Goal: Information Seeking & Learning: Learn about a topic

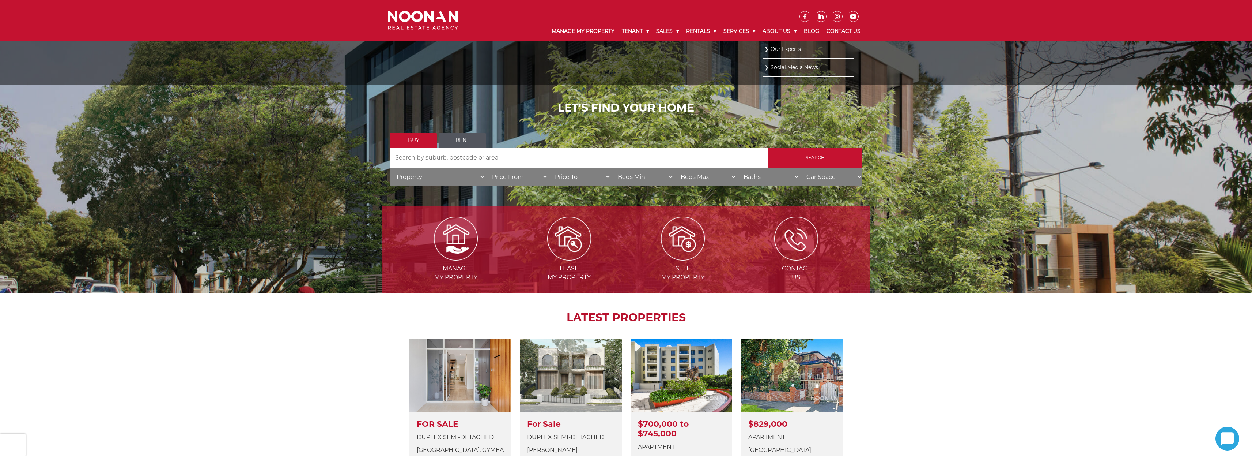
click at [784, 48] on link "Our Experts" at bounding box center [809, 49] width 88 height 10
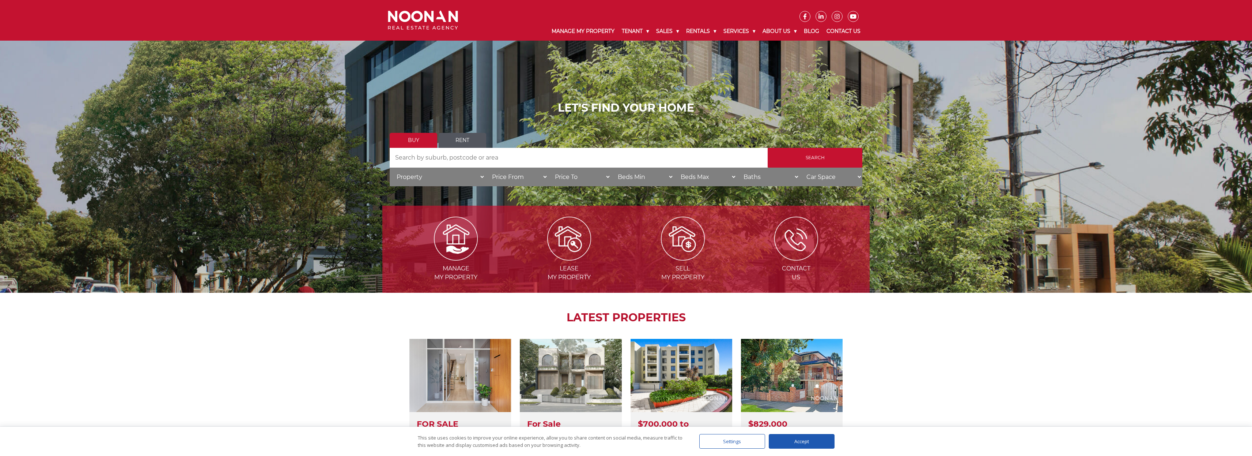
scroll to position [633, 0]
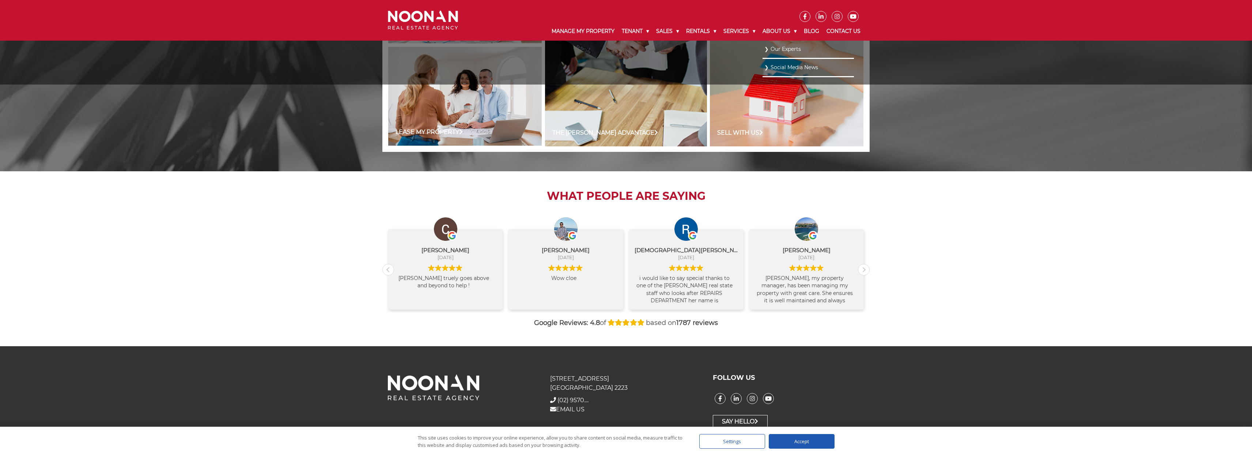
click at [774, 52] on link "Our Experts" at bounding box center [809, 49] width 88 height 10
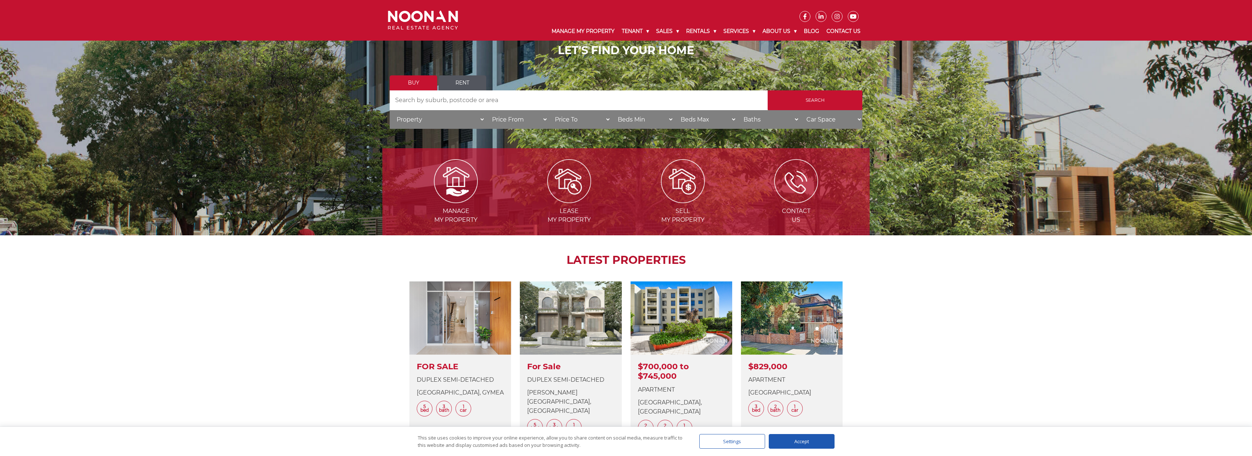
scroll to position [21, 0]
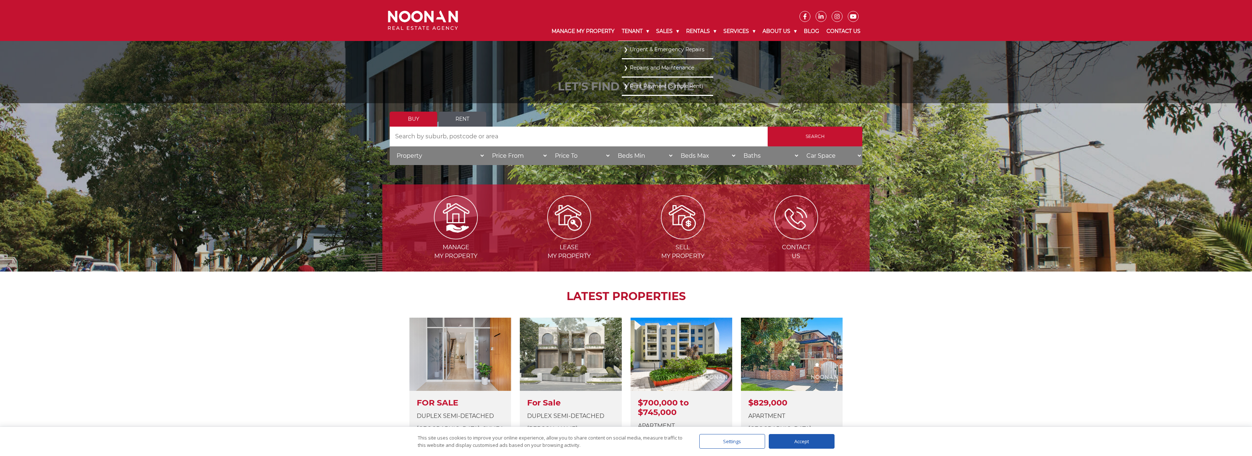
click at [636, 33] on link "Tenant" at bounding box center [635, 31] width 34 height 19
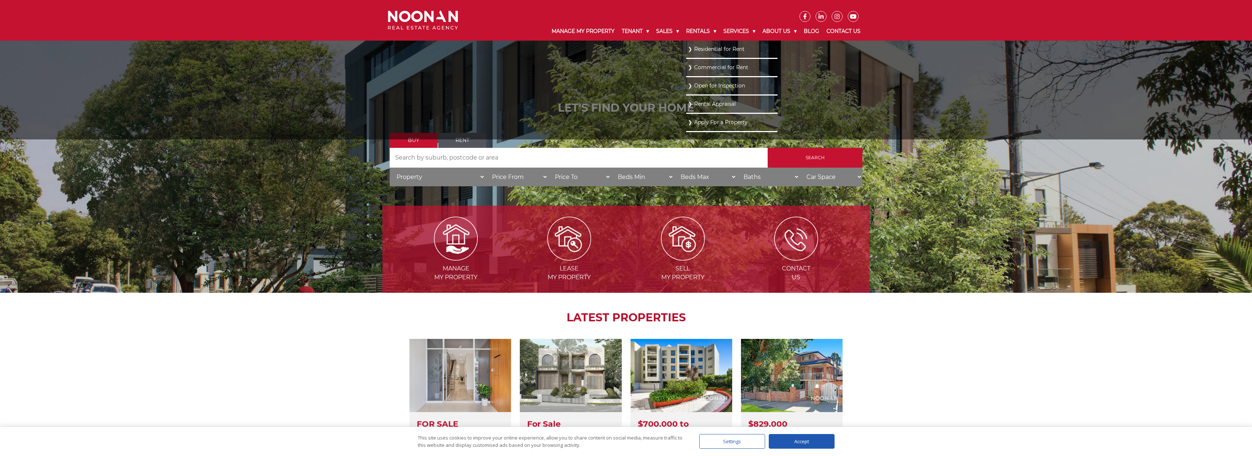
click at [711, 49] on link "Residential for Rent" at bounding box center [732, 49] width 88 height 10
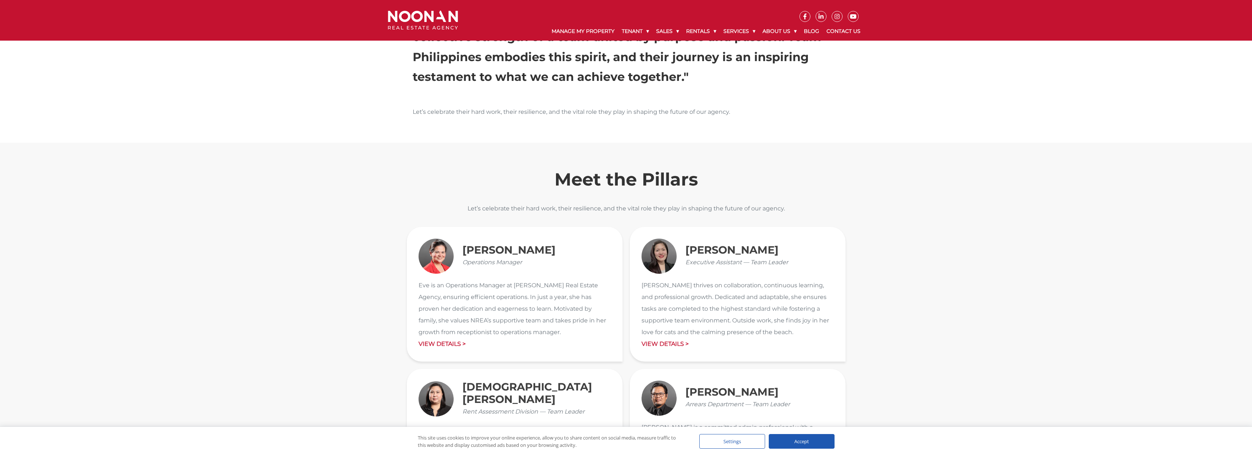
scroll to position [720, 0]
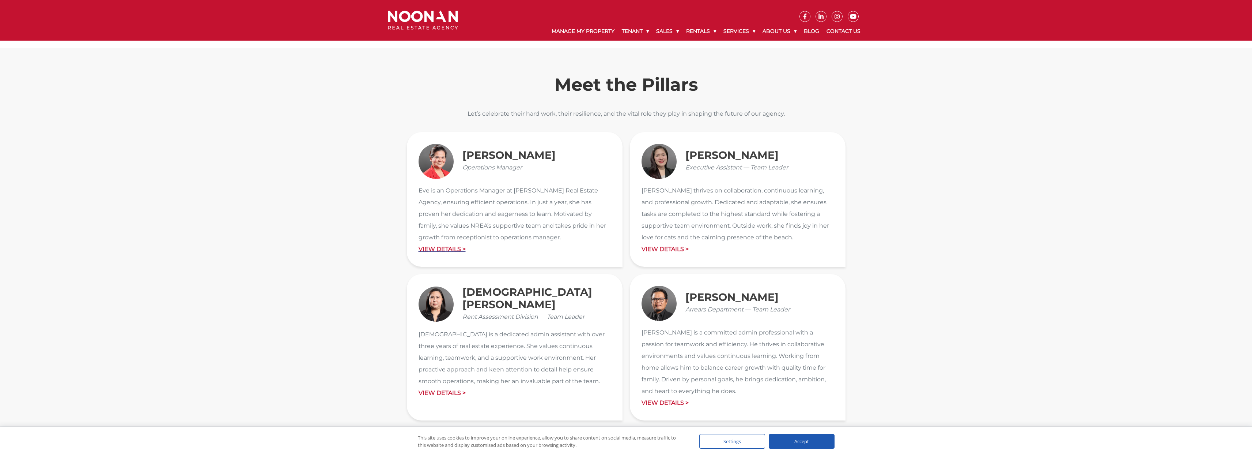
click at [453, 251] on p "View Details >" at bounding box center [515, 249] width 192 height 12
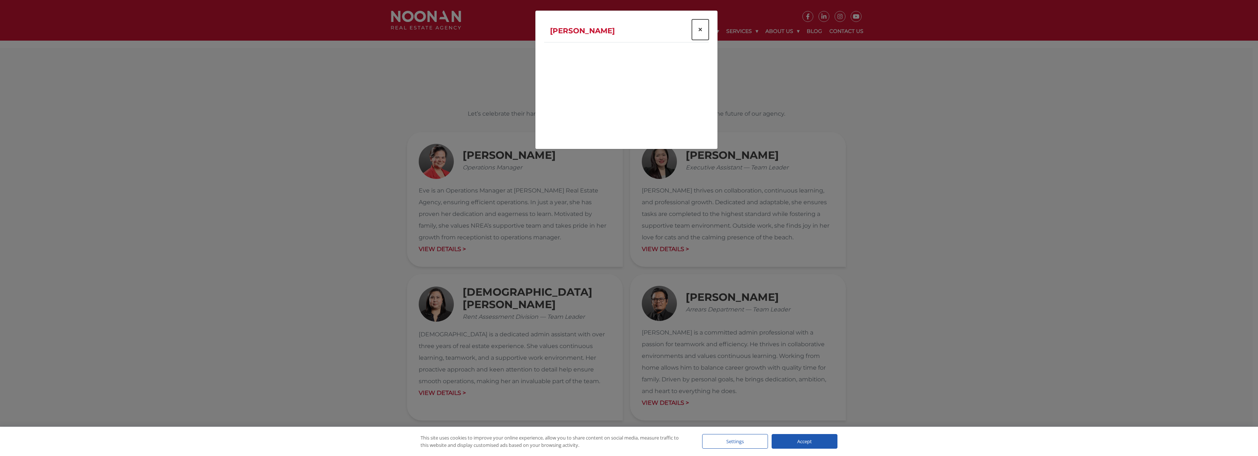
click at [699, 31] on span "×" at bounding box center [700, 29] width 5 height 11
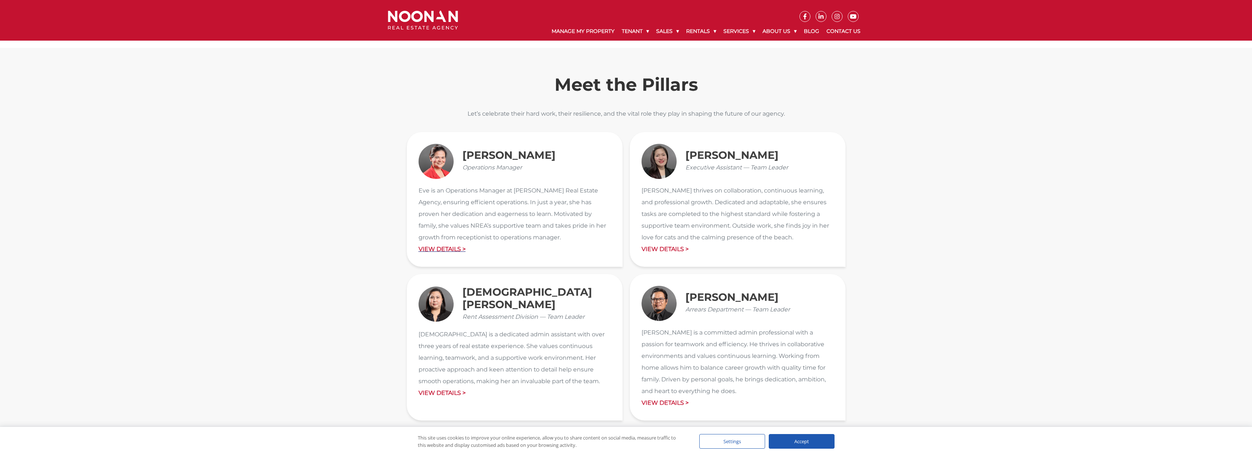
click at [445, 249] on p "View Details >" at bounding box center [515, 249] width 192 height 12
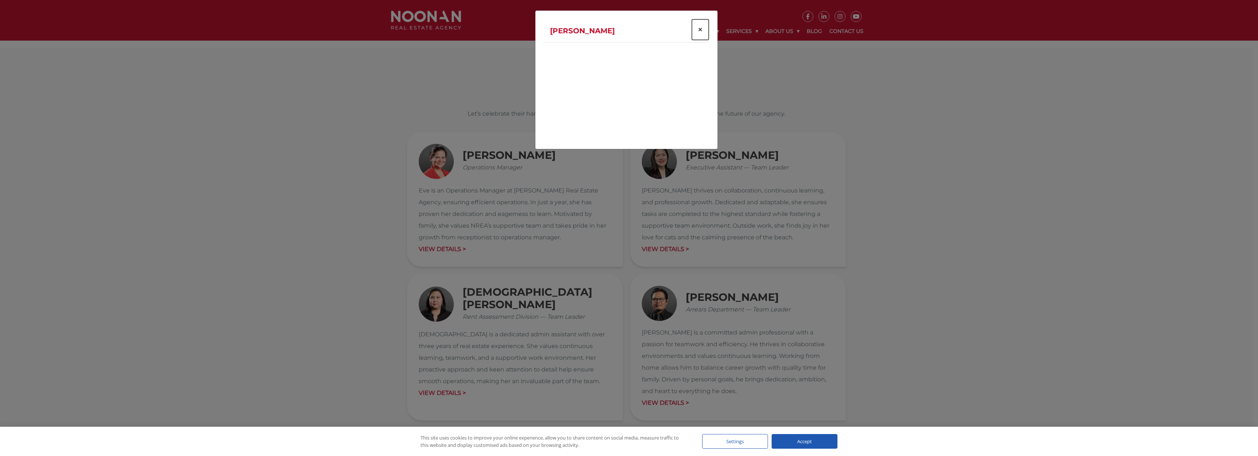
click at [700, 31] on span "×" at bounding box center [700, 29] width 5 height 11
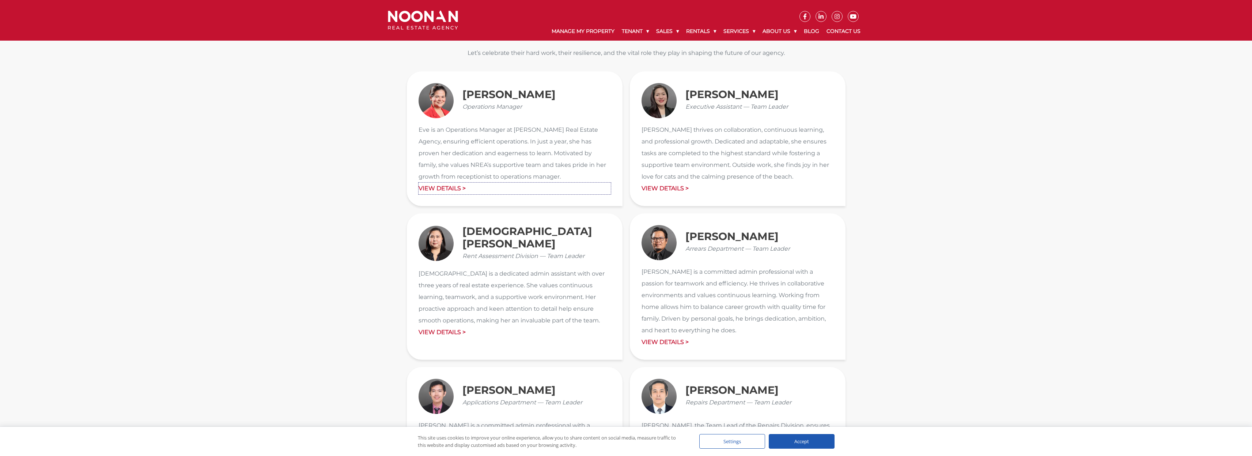
scroll to position [771, 0]
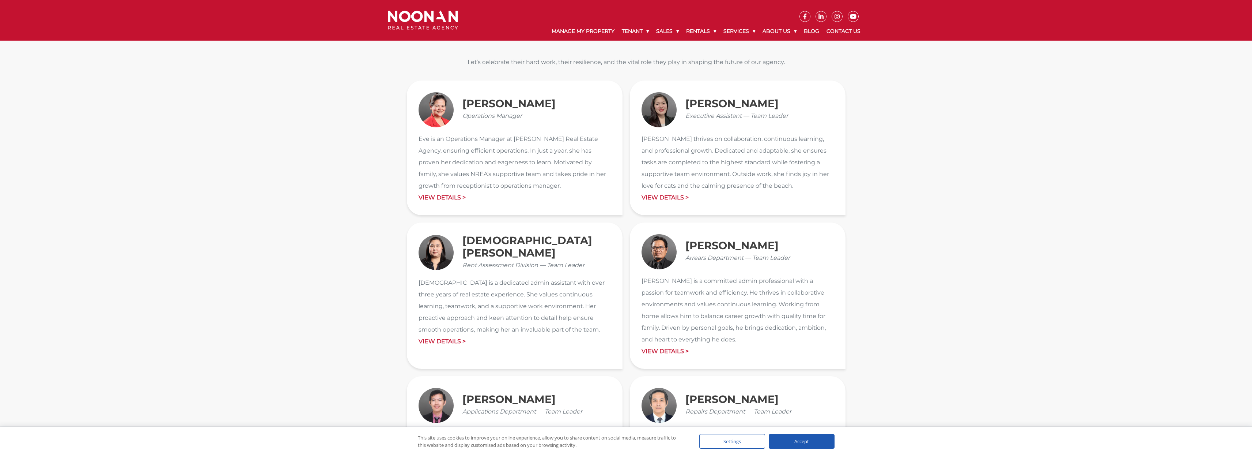
click at [438, 197] on p "View Details >" at bounding box center [515, 198] width 192 height 12
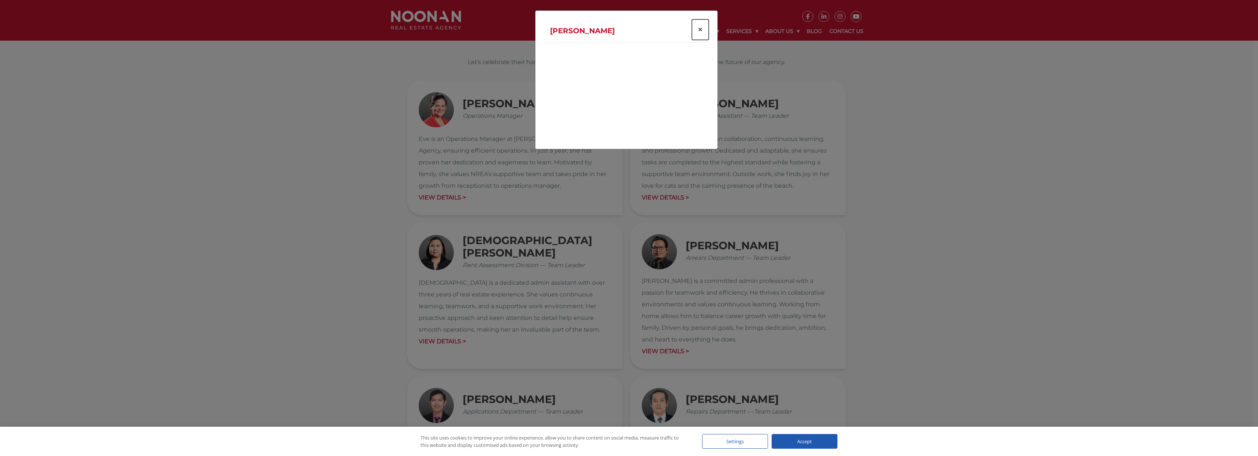
click at [697, 28] on button "×" at bounding box center [700, 29] width 17 height 20
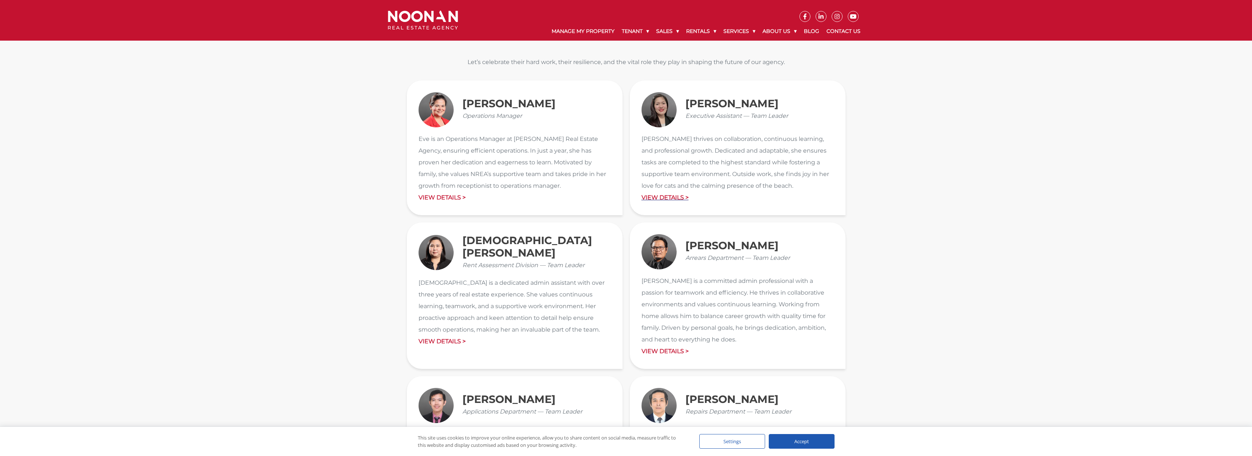
click at [673, 199] on p "View Details >" at bounding box center [738, 198] width 192 height 12
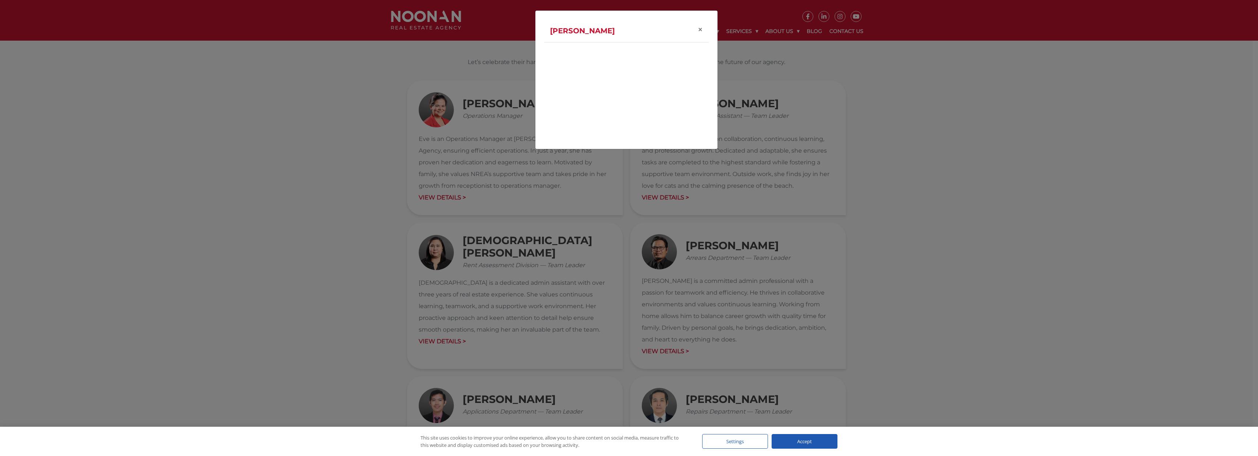
click at [433, 339] on div "Shari Tabin ×" at bounding box center [629, 228] width 1258 height 456
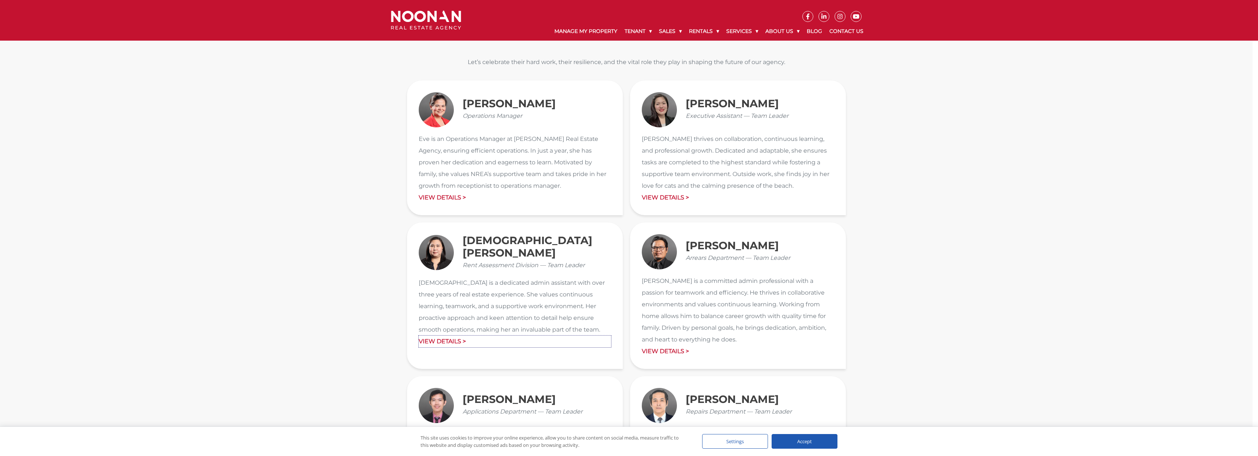
click at [432, 339] on p "View Details >" at bounding box center [515, 341] width 192 height 12
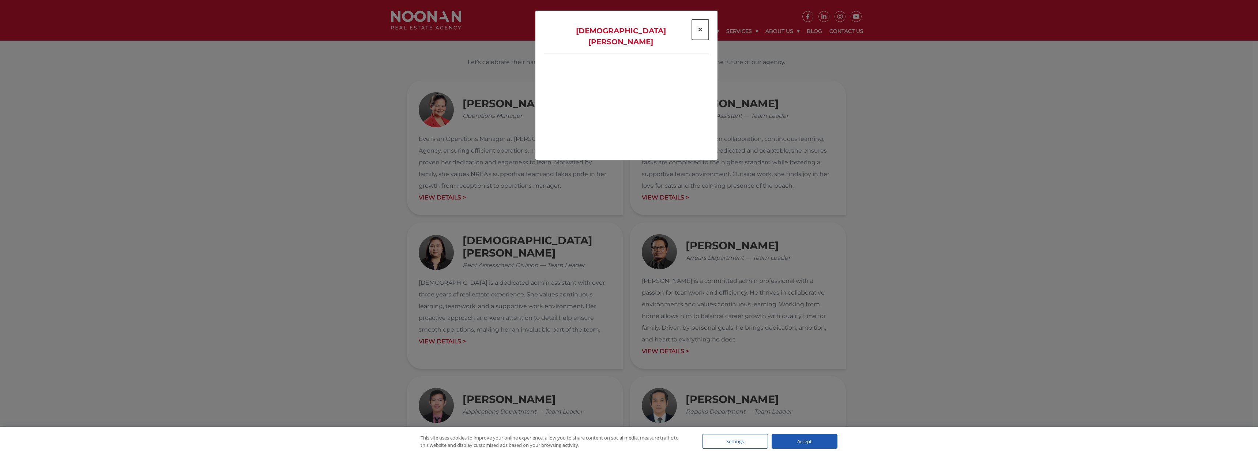
click at [701, 31] on span "×" at bounding box center [700, 29] width 5 height 11
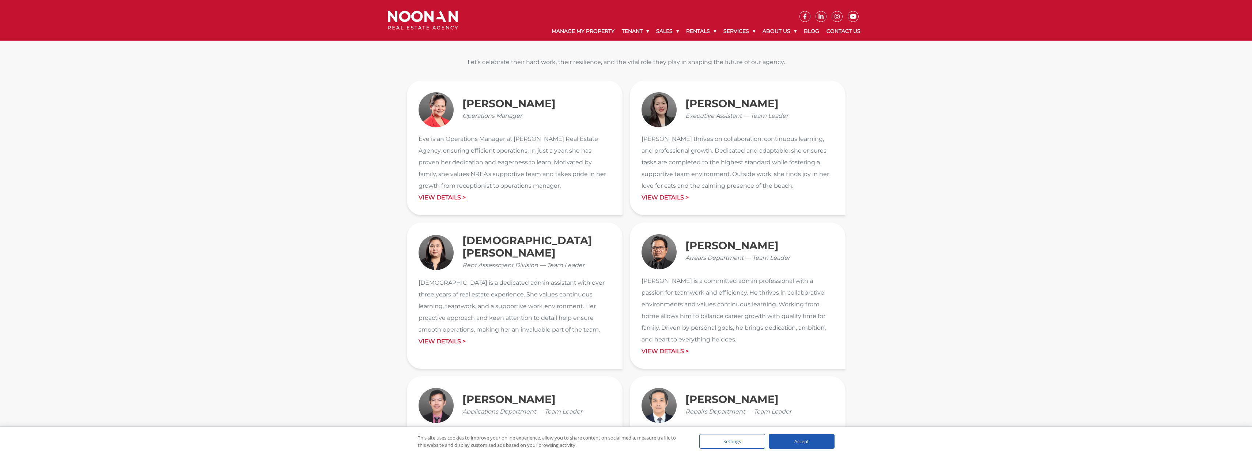
click at [451, 195] on p "View Details >" at bounding box center [515, 198] width 192 height 12
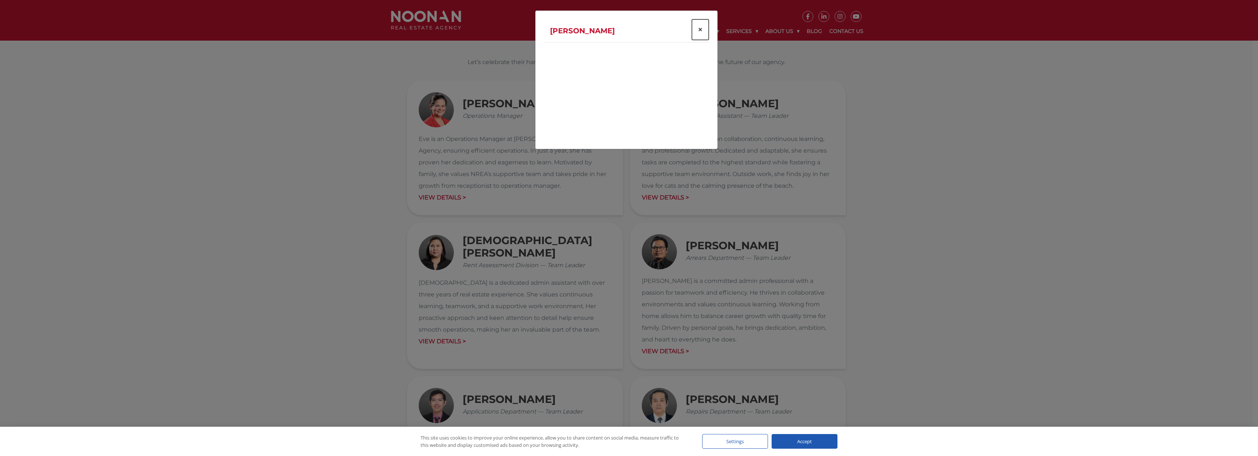
click at [695, 32] on button "×" at bounding box center [700, 29] width 17 height 20
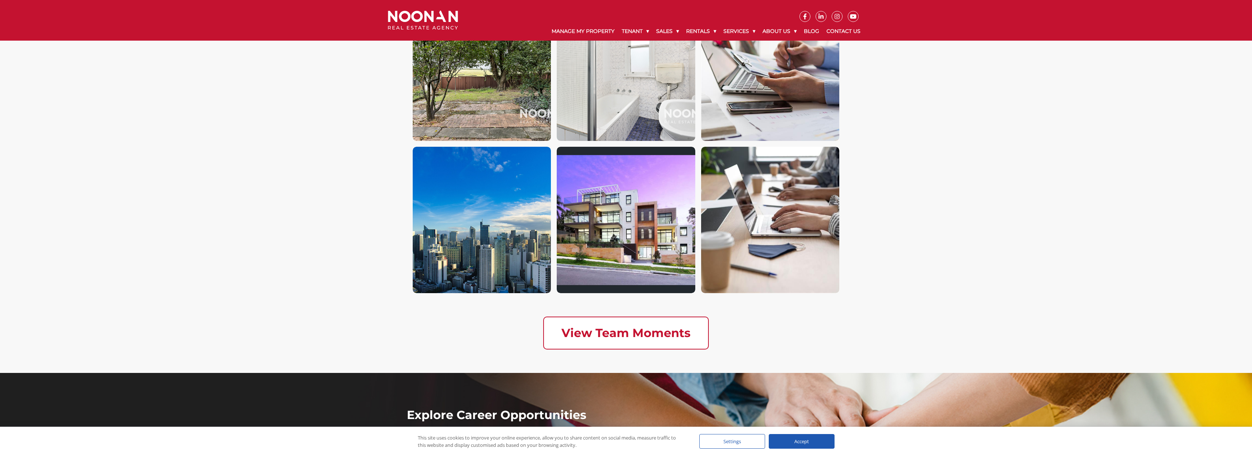
scroll to position [2036, 0]
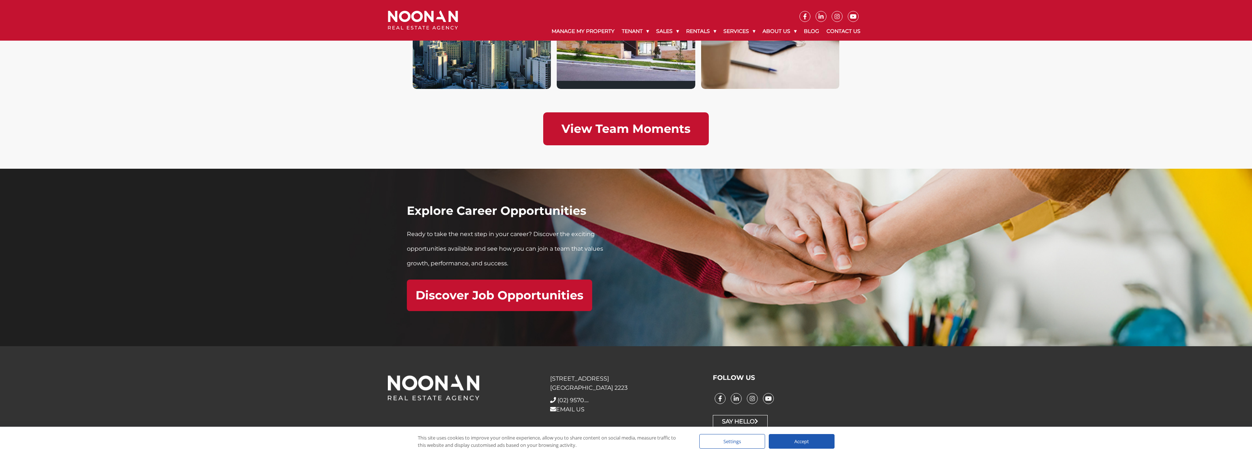
click at [636, 131] on h2 "View Team Moments" at bounding box center [626, 129] width 129 height 14
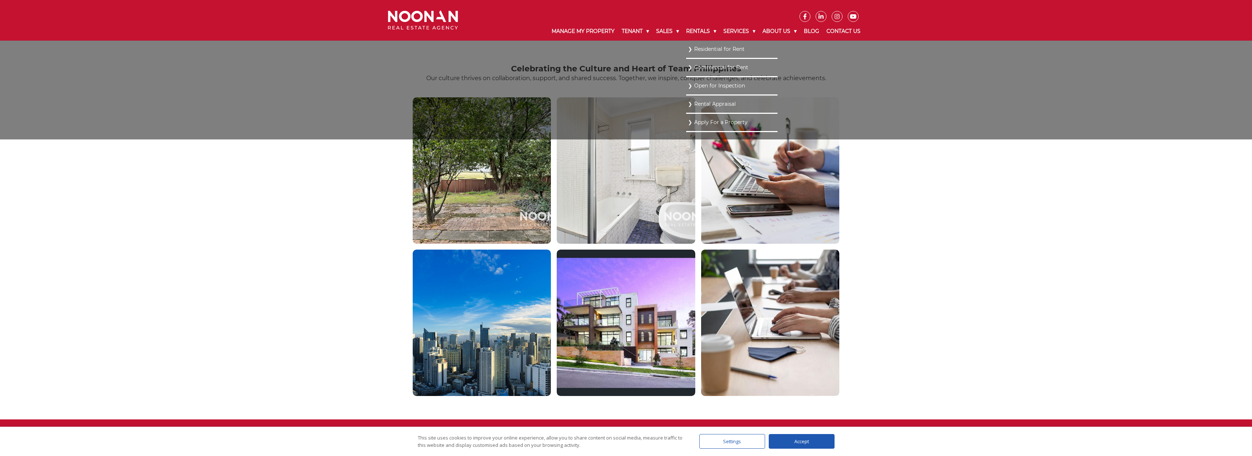
click at [714, 53] on link "Residential for Rent" at bounding box center [732, 49] width 88 height 10
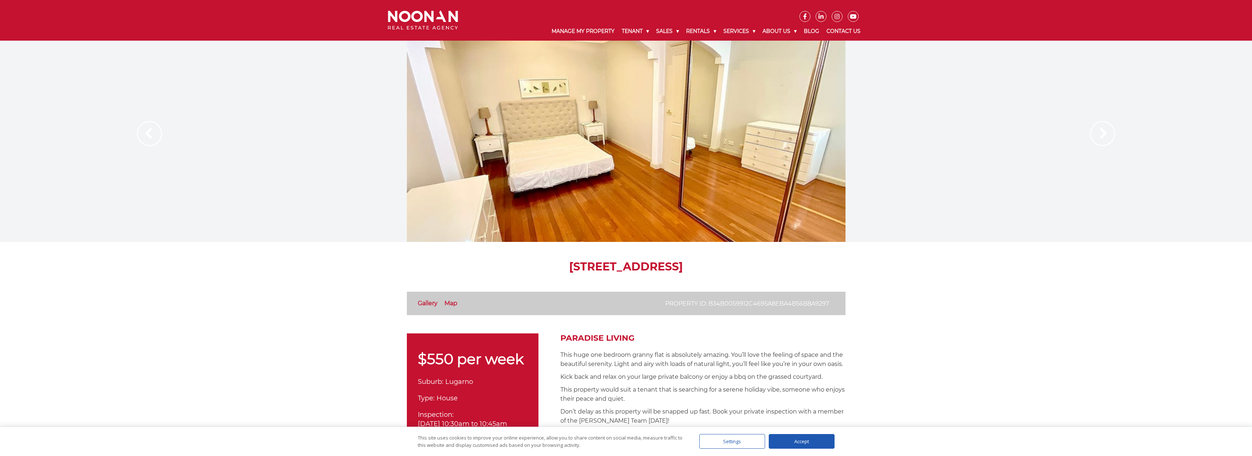
click at [1097, 134] on img at bounding box center [1102, 133] width 25 height 25
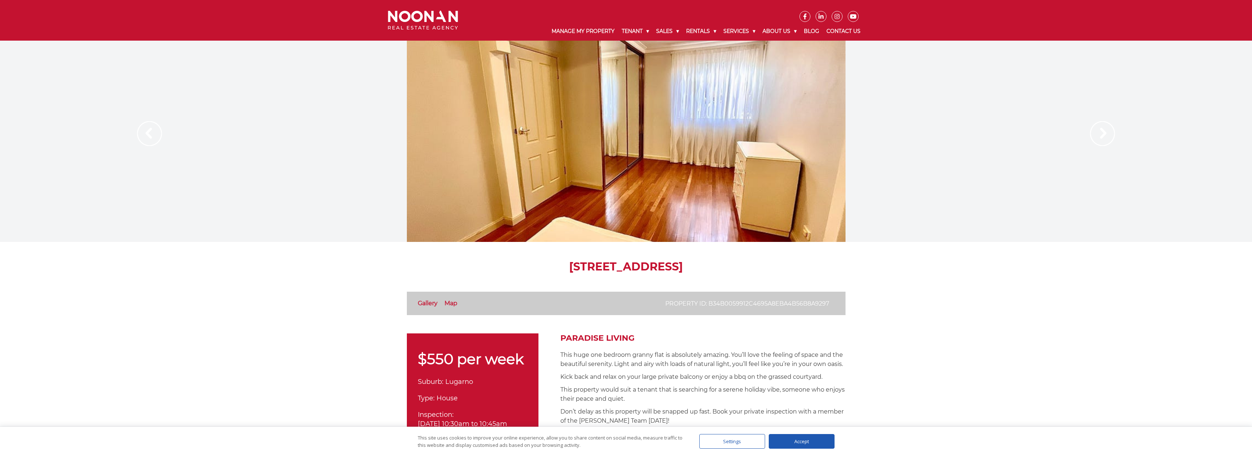
click at [1097, 134] on img at bounding box center [1102, 133] width 25 height 25
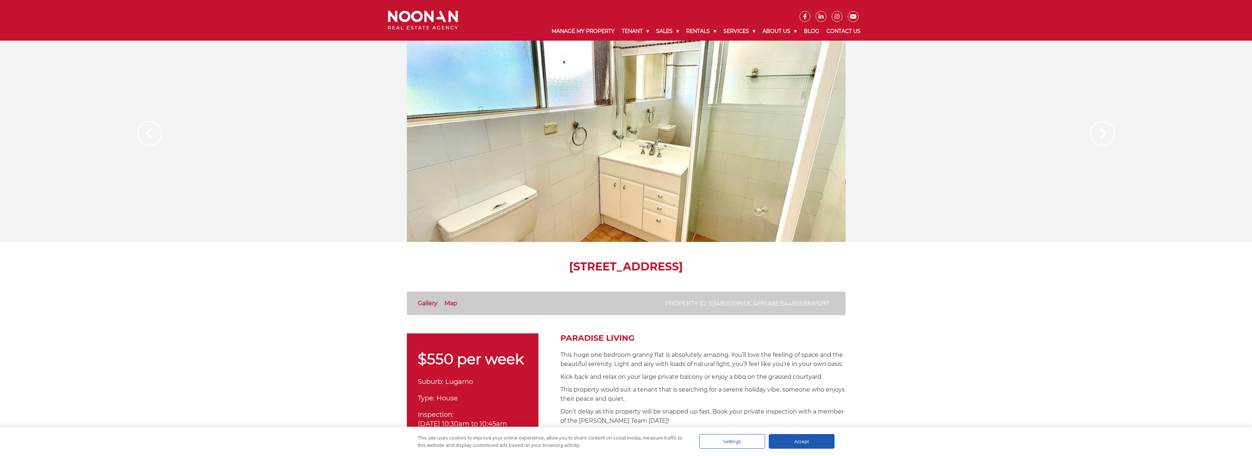
click at [1097, 134] on img at bounding box center [1102, 133] width 25 height 25
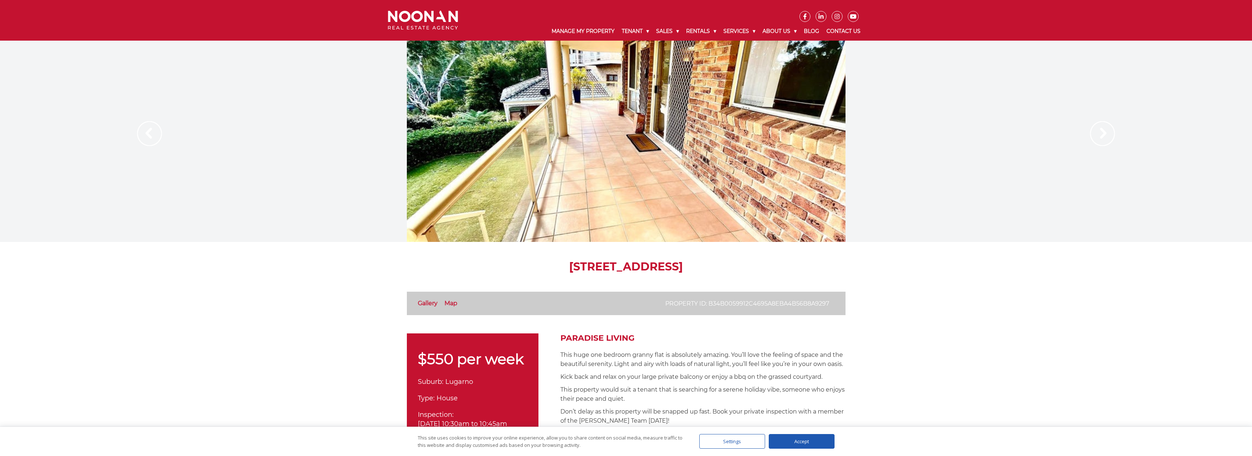
click at [1097, 134] on img at bounding box center [1102, 133] width 25 height 25
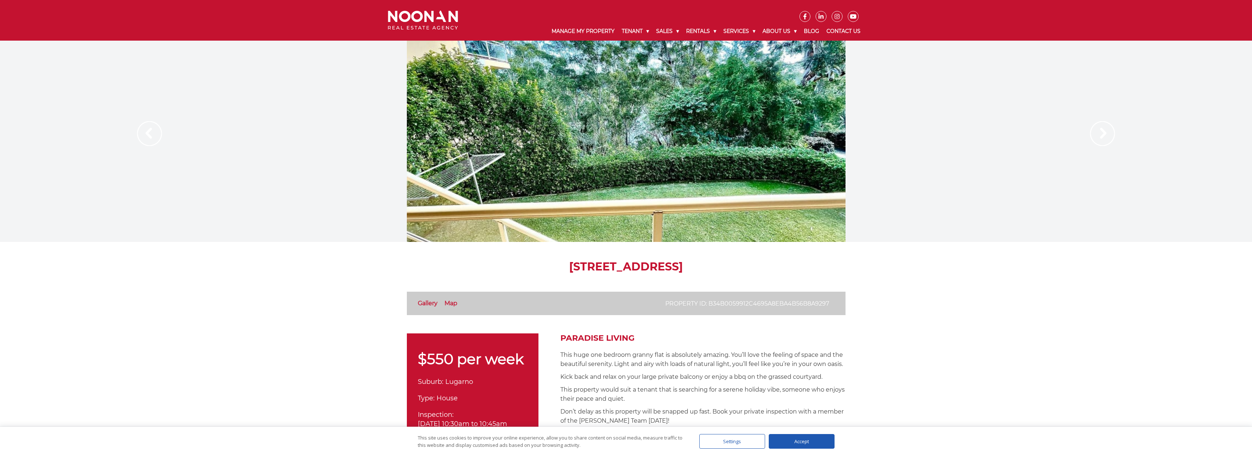
click at [1097, 134] on img at bounding box center [1102, 133] width 25 height 25
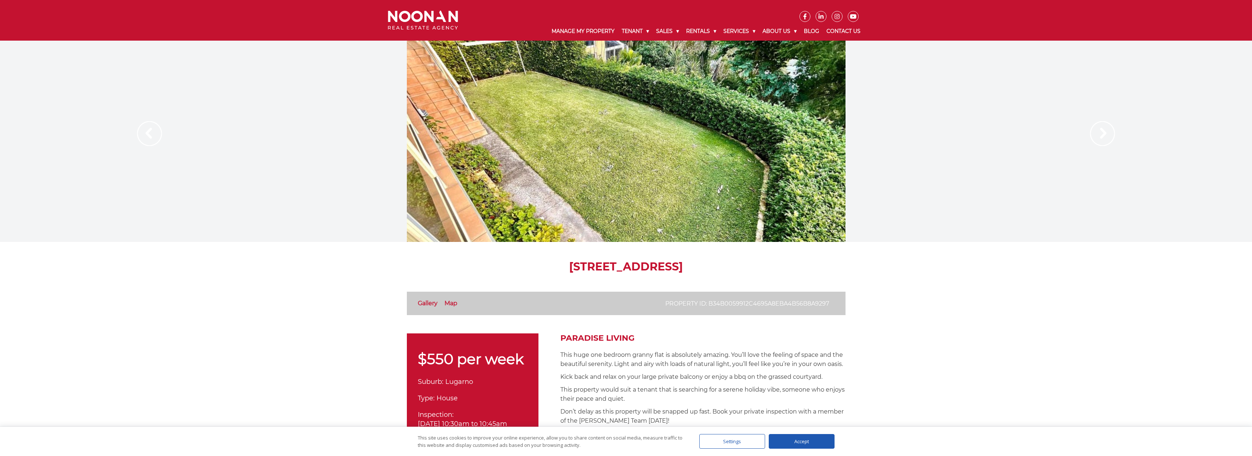
click at [1108, 135] on img at bounding box center [1102, 133] width 25 height 25
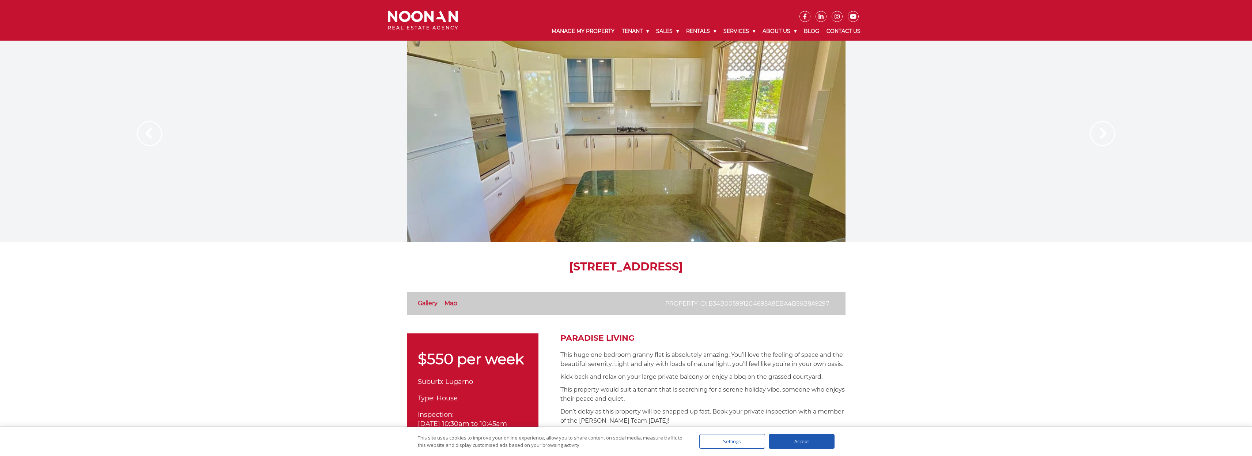
click at [1108, 135] on img at bounding box center [1102, 133] width 25 height 25
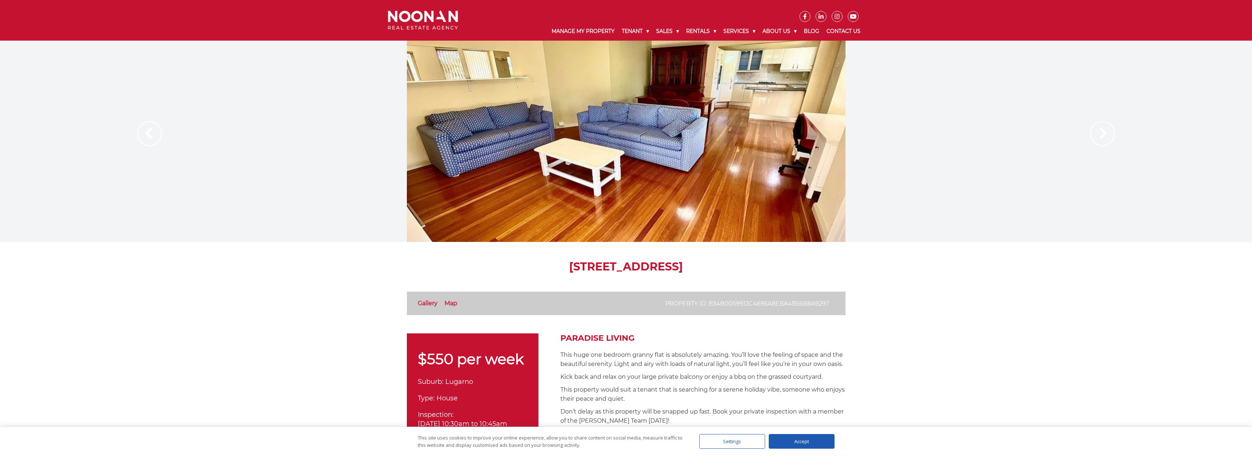
click at [1094, 129] on img at bounding box center [1102, 133] width 25 height 25
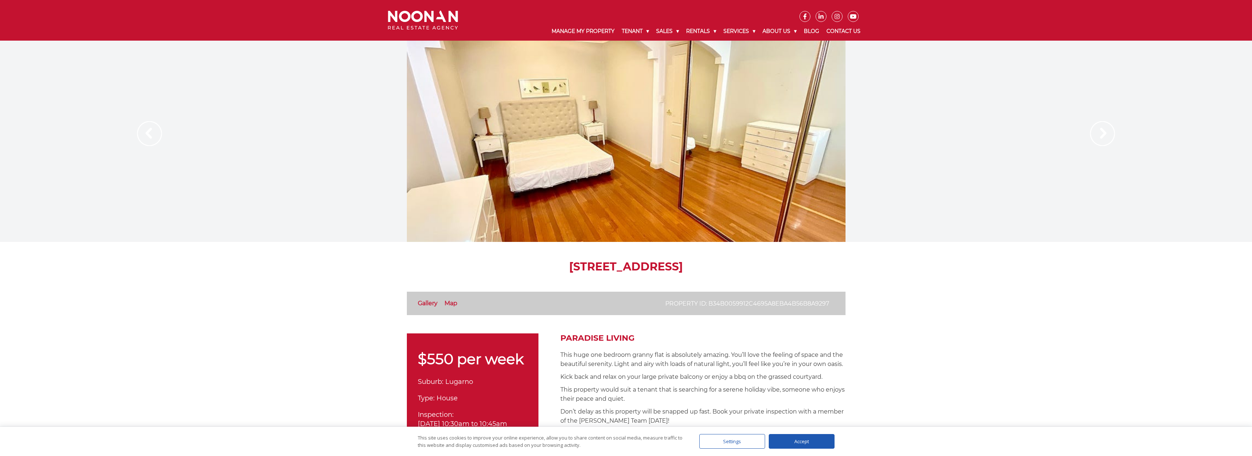
click at [1094, 129] on img at bounding box center [1102, 133] width 25 height 25
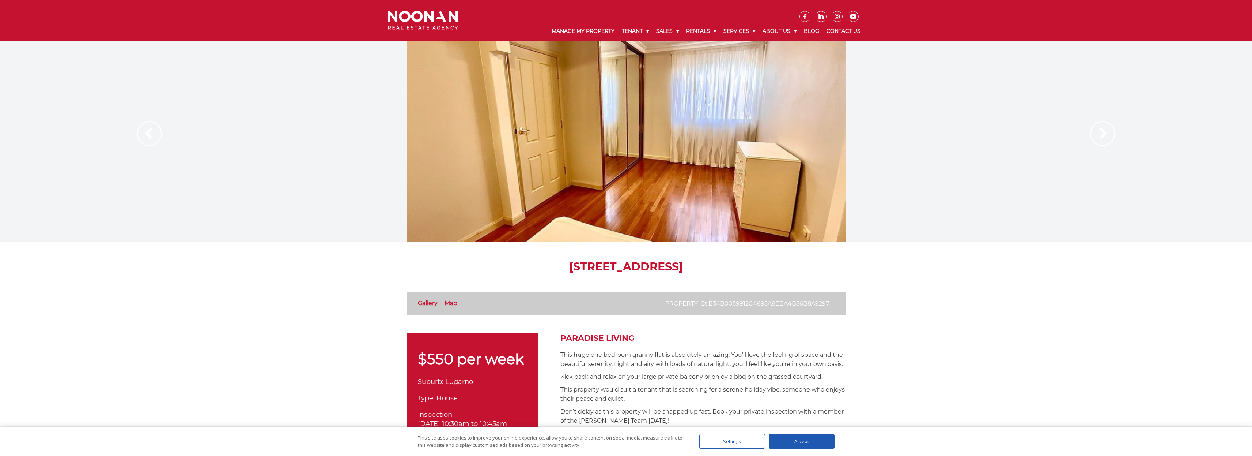
click at [589, 266] on h1 "[STREET_ADDRESS]" at bounding box center [626, 266] width 439 height 13
drag, startPoint x: 507, startPoint y: 264, endPoint x: 753, endPoint y: 267, distance: 246.1
click at [753, 267] on h1 "[STREET_ADDRESS]" at bounding box center [626, 266] width 439 height 13
copy h1 "[STREET_ADDRESS]"
click at [1109, 135] on img at bounding box center [1102, 133] width 25 height 25
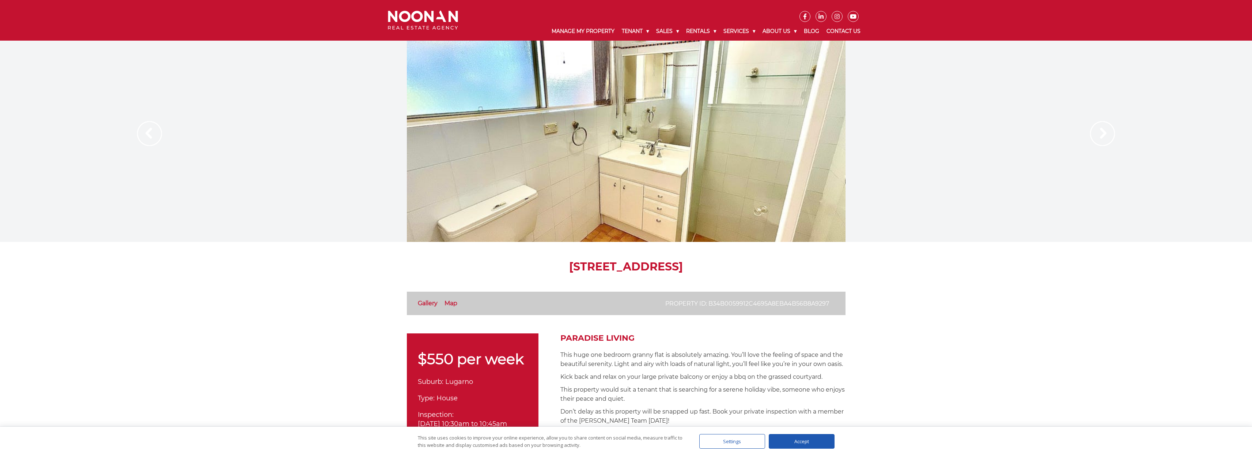
click at [1109, 135] on img at bounding box center [1102, 133] width 25 height 25
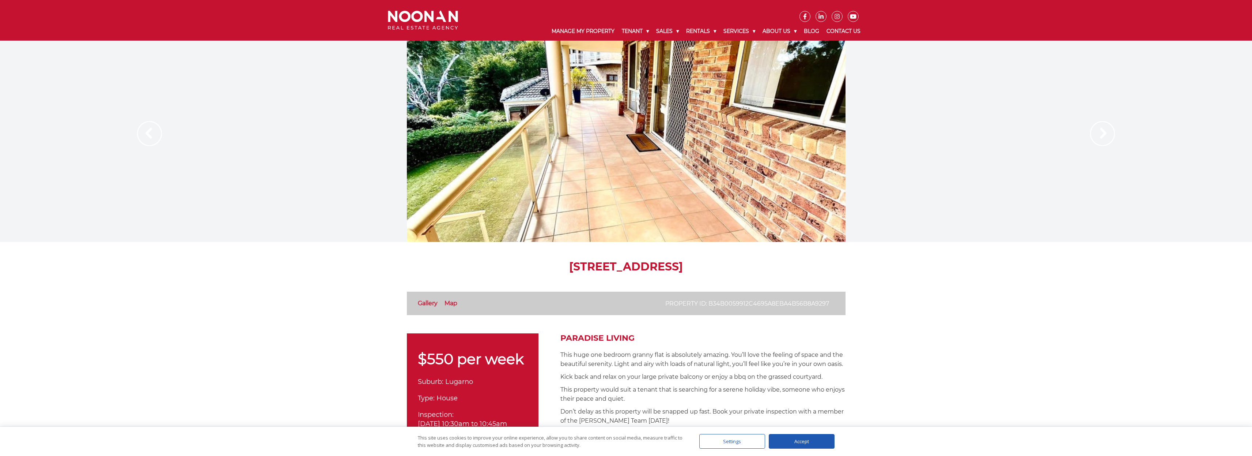
click at [586, 167] on div at bounding box center [626, 141] width 439 height 201
click at [448, 303] on link "Map" at bounding box center [451, 302] width 13 height 7
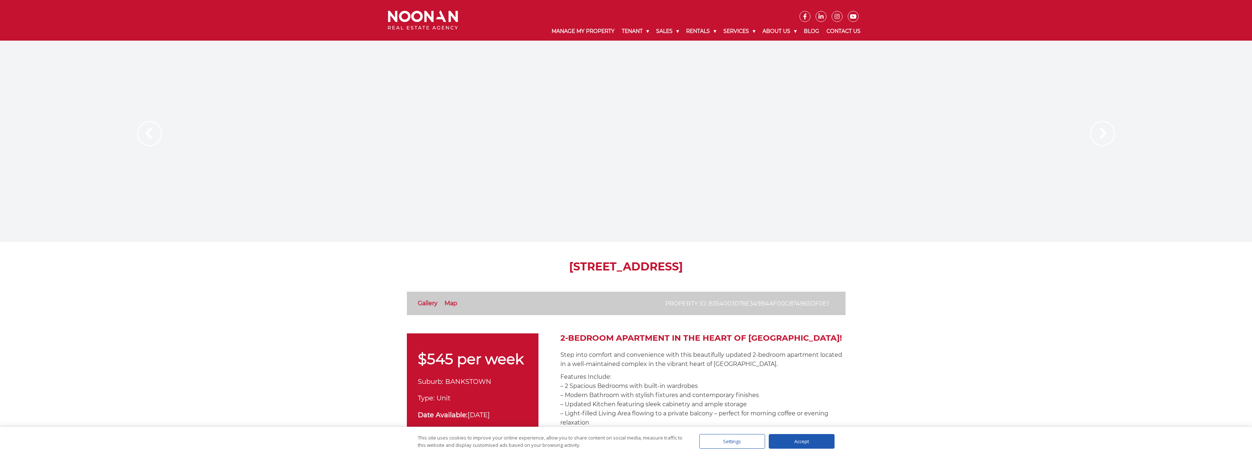
click at [606, 262] on h1 "[STREET_ADDRESS]" at bounding box center [626, 266] width 439 height 13
click at [606, 262] on h1 "29/145 Chapel Road, BANKSTOWN NSW 2200" at bounding box center [626, 266] width 439 height 13
copy div "29/145 Chapel Road, BANKSTOWN NSW 2200"
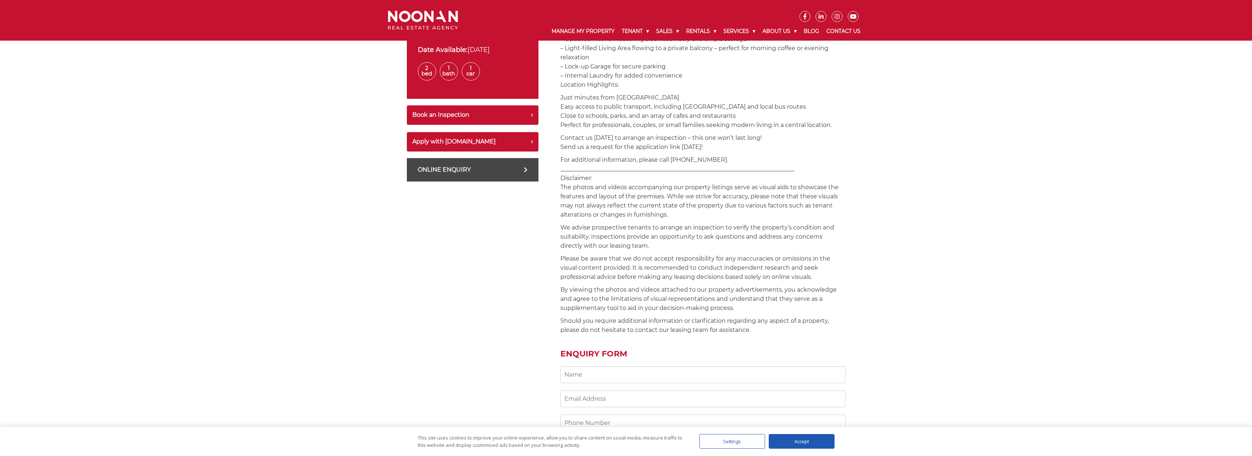
scroll to position [26, 0]
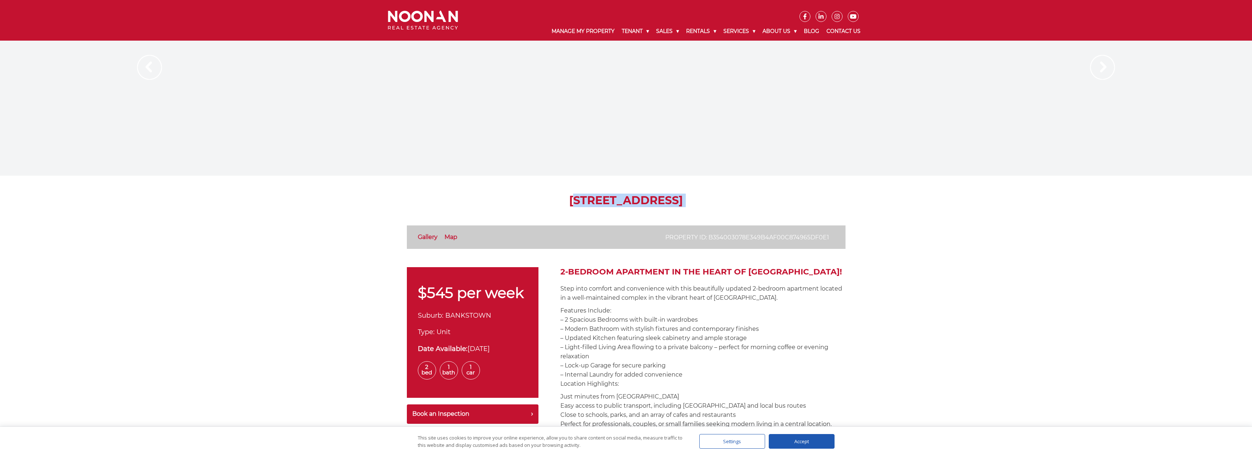
click at [648, 137] on div at bounding box center [626, 74] width 439 height 201
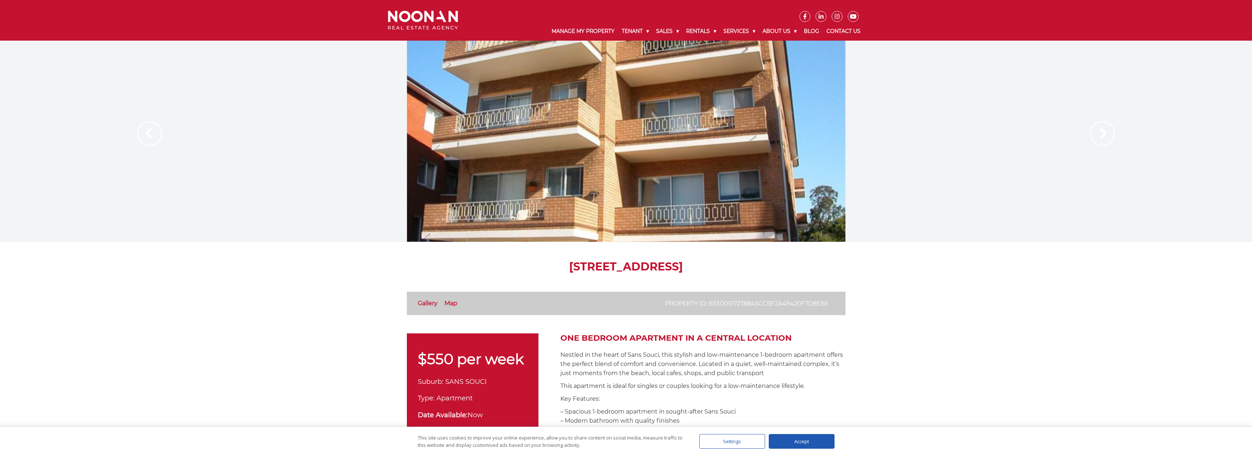
click at [1091, 140] on img at bounding box center [1102, 133] width 25 height 25
click at [1098, 132] on img at bounding box center [1102, 133] width 25 height 25
click at [1099, 131] on img at bounding box center [1102, 133] width 25 height 25
click at [500, 186] on div at bounding box center [626, 141] width 439 height 201
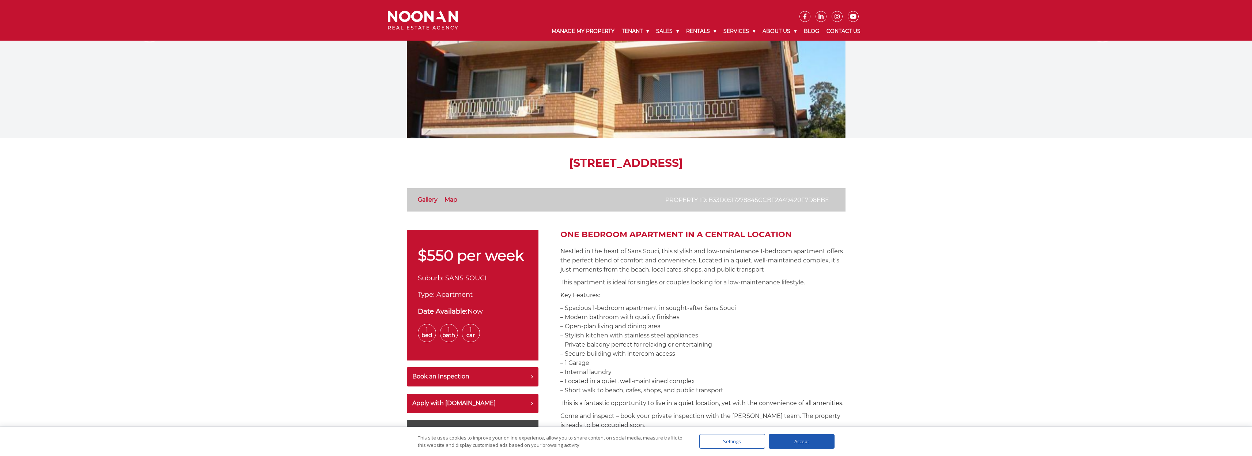
scroll to position [148, 0]
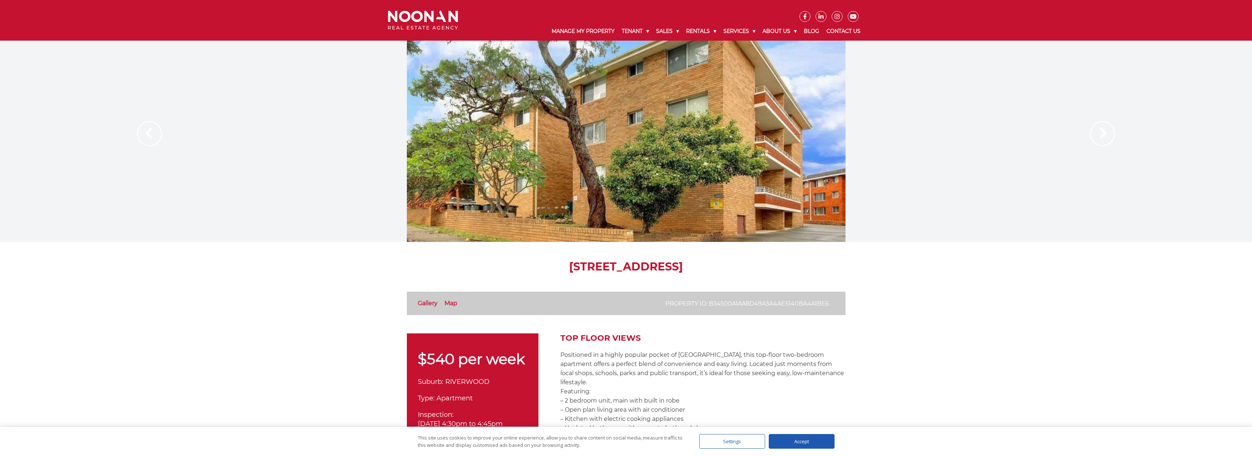
click at [1101, 134] on img at bounding box center [1102, 133] width 25 height 25
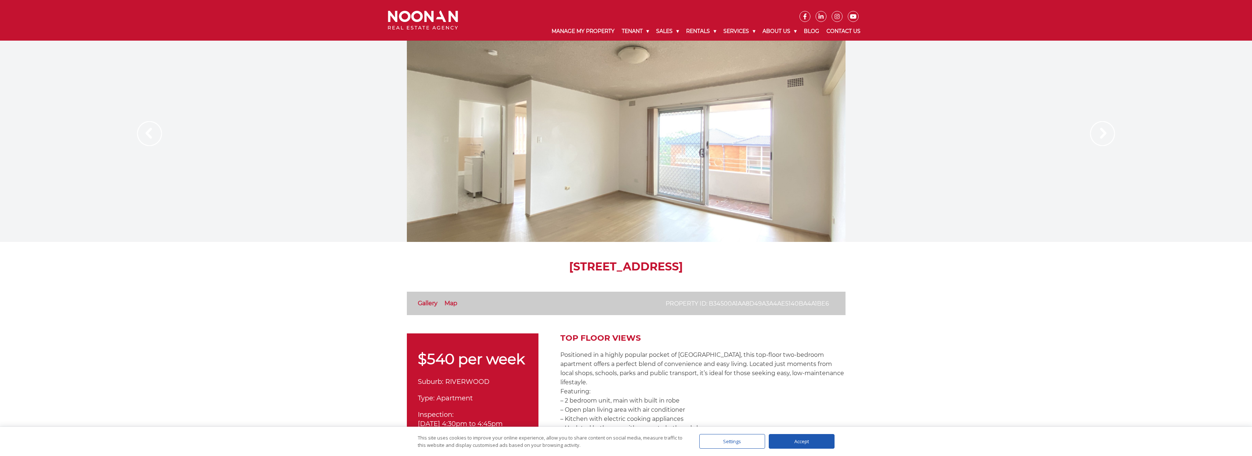
click at [1101, 134] on img at bounding box center [1102, 133] width 25 height 25
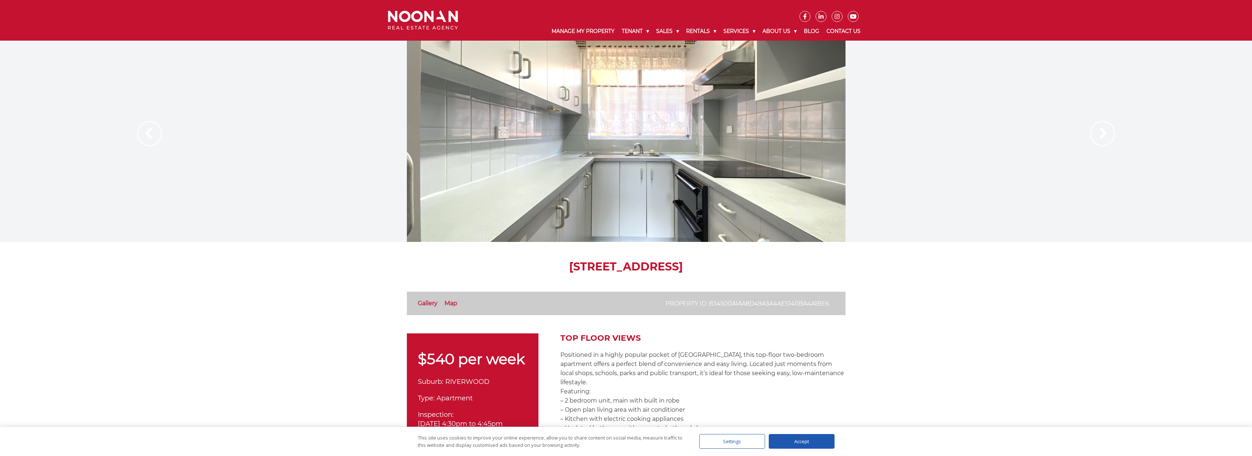
click at [1101, 134] on img at bounding box center [1102, 133] width 25 height 25
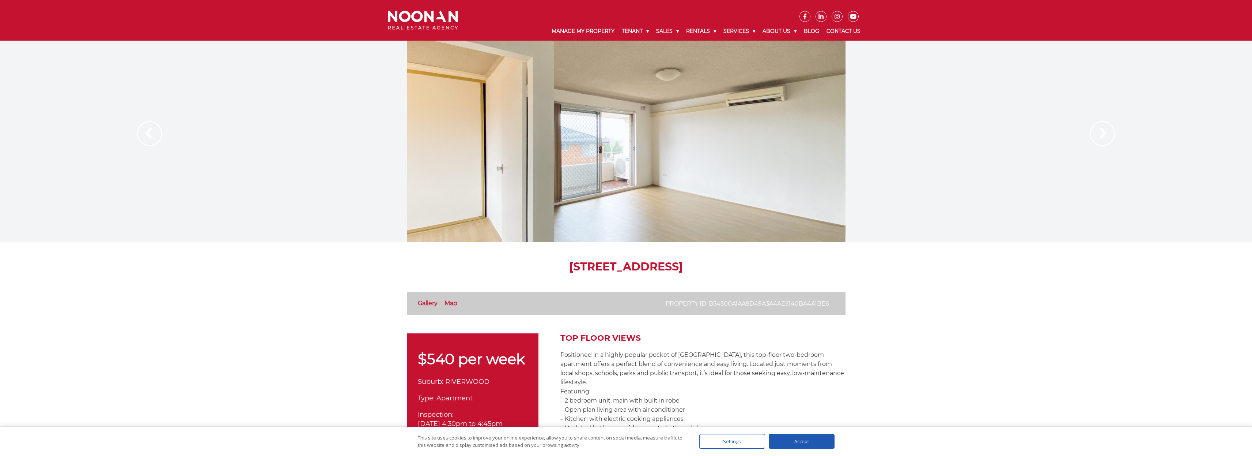
click at [1101, 134] on img at bounding box center [1102, 133] width 25 height 25
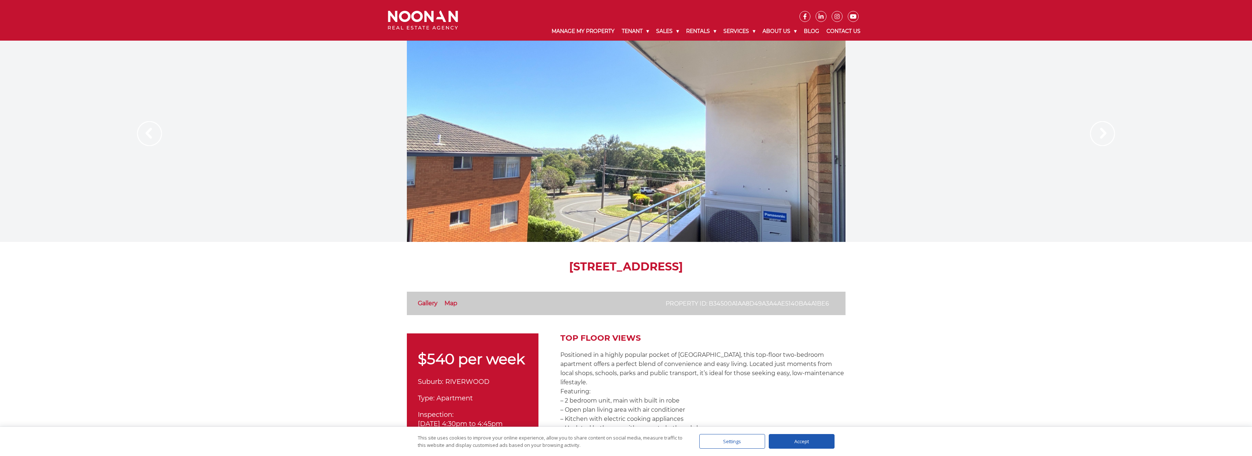
click at [1101, 134] on img at bounding box center [1102, 133] width 25 height 25
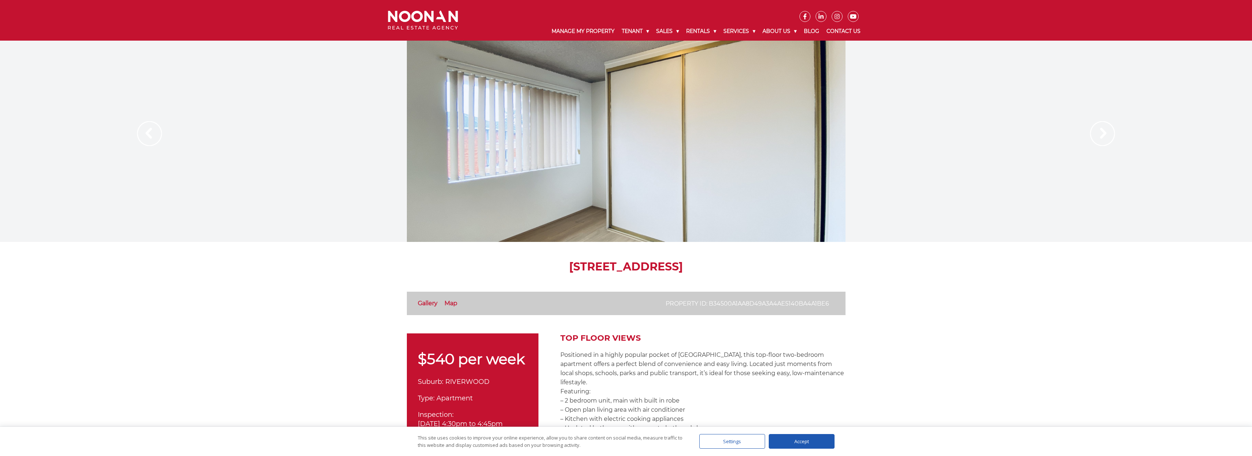
click at [1101, 134] on img at bounding box center [1102, 133] width 25 height 25
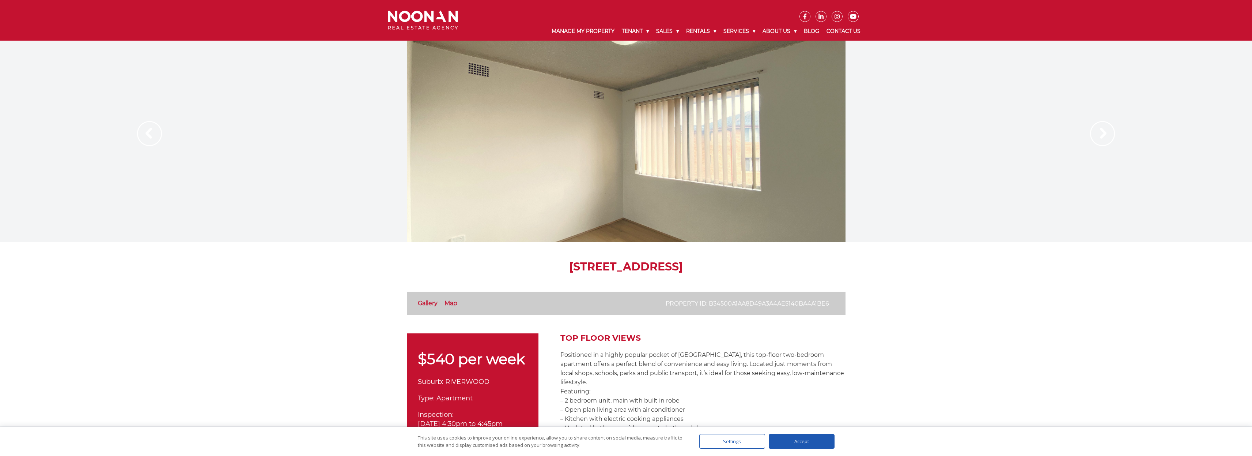
click at [1101, 134] on img at bounding box center [1102, 133] width 25 height 25
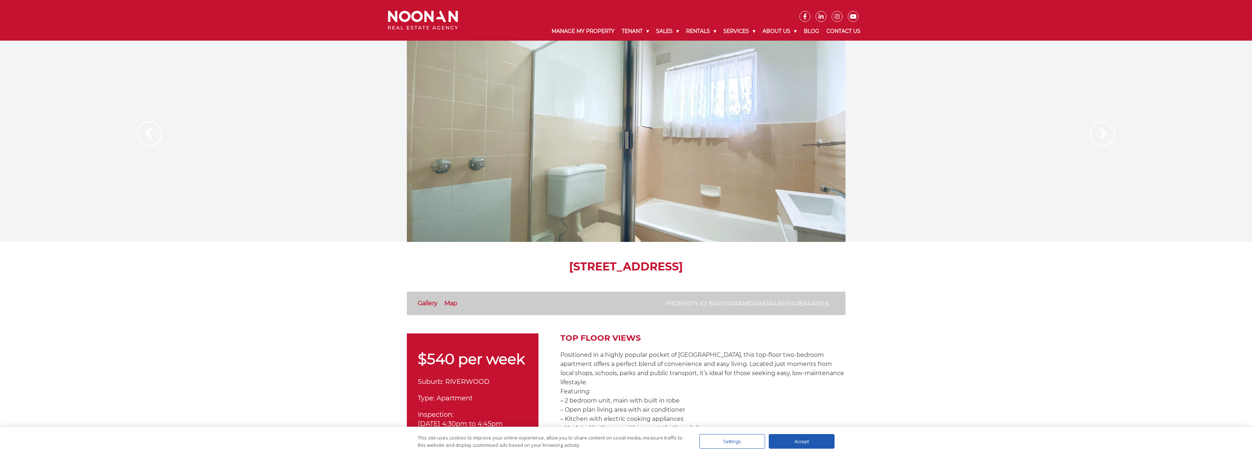
click at [1101, 134] on img at bounding box center [1102, 133] width 25 height 25
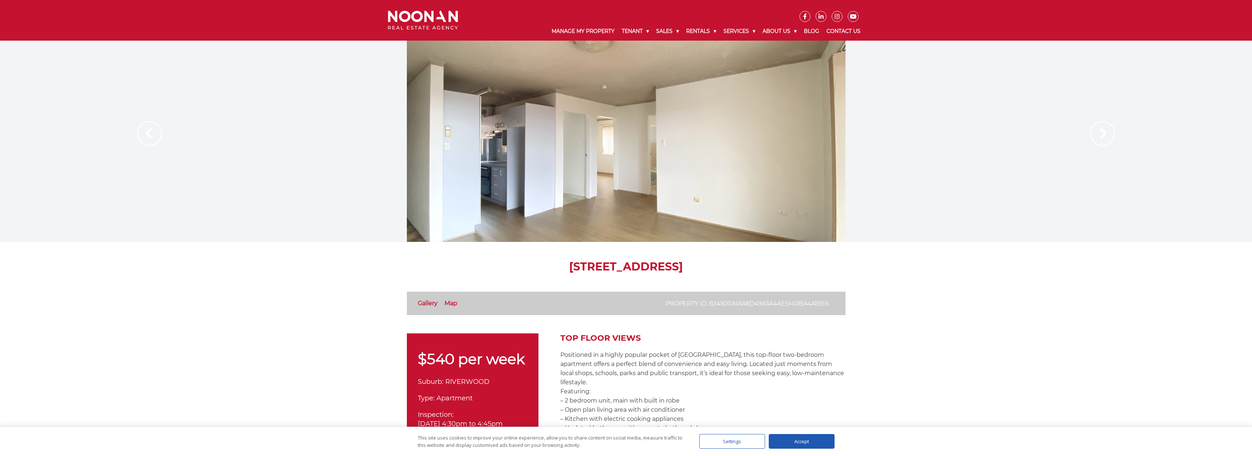
click at [1101, 134] on img at bounding box center [1102, 133] width 25 height 25
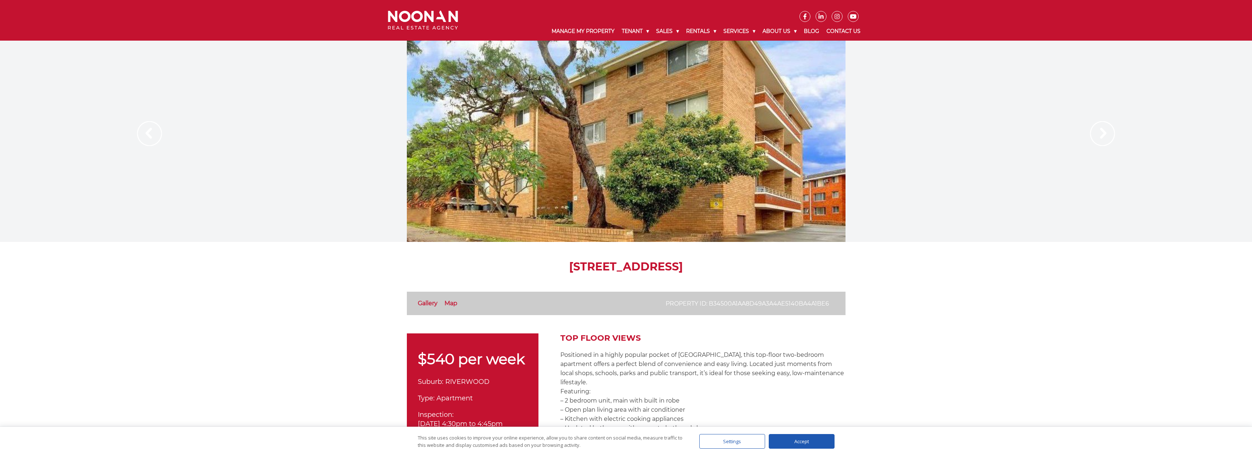
click at [1101, 134] on img at bounding box center [1102, 133] width 25 height 25
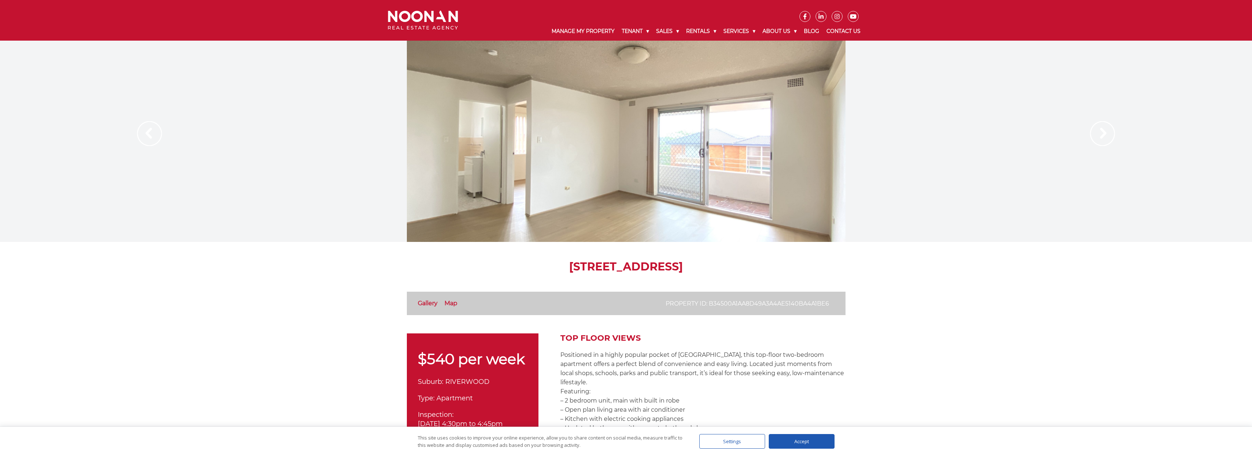
click at [1101, 134] on img at bounding box center [1102, 133] width 25 height 25
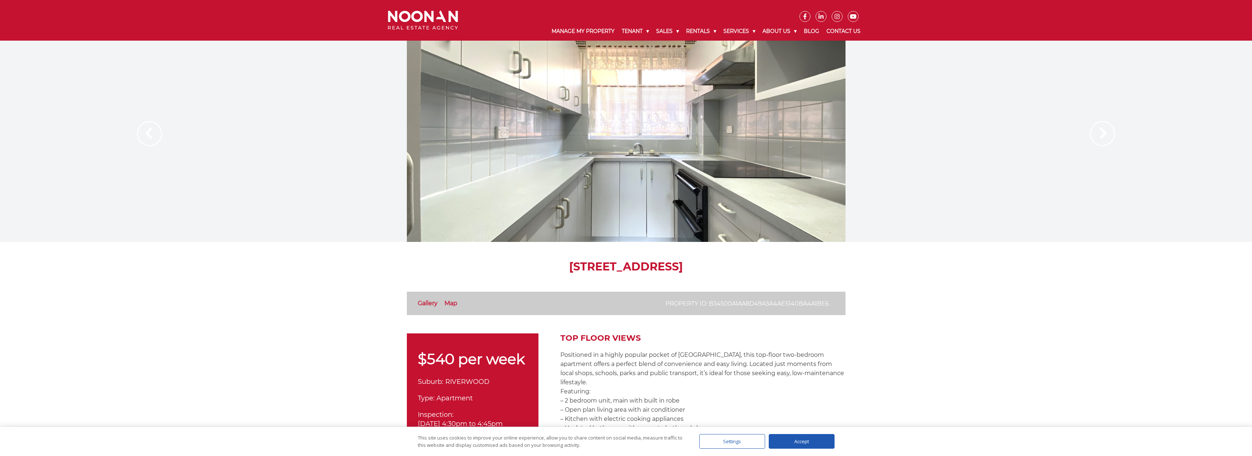
click at [150, 127] on img at bounding box center [149, 133] width 25 height 25
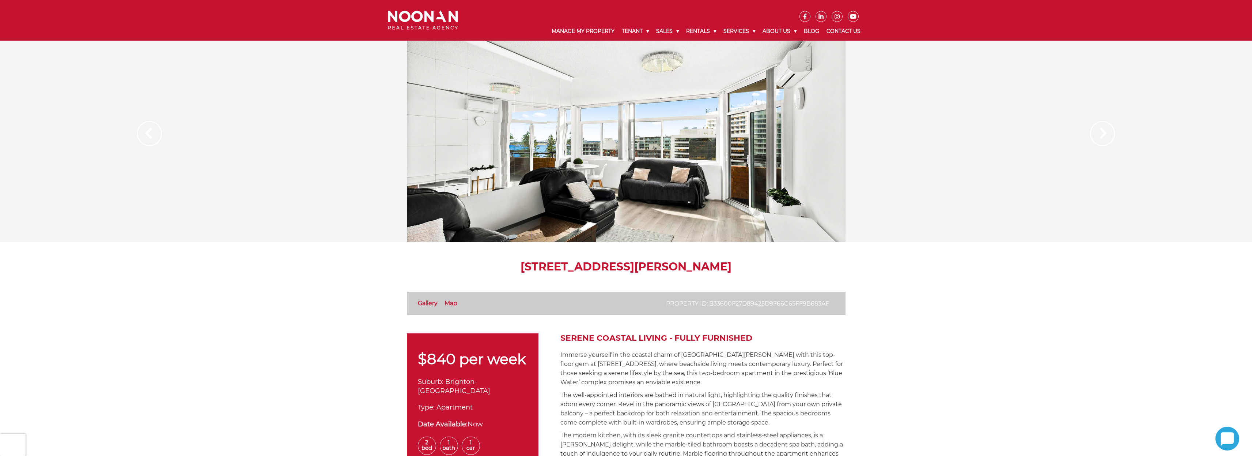
click at [1101, 131] on img at bounding box center [1102, 133] width 25 height 25
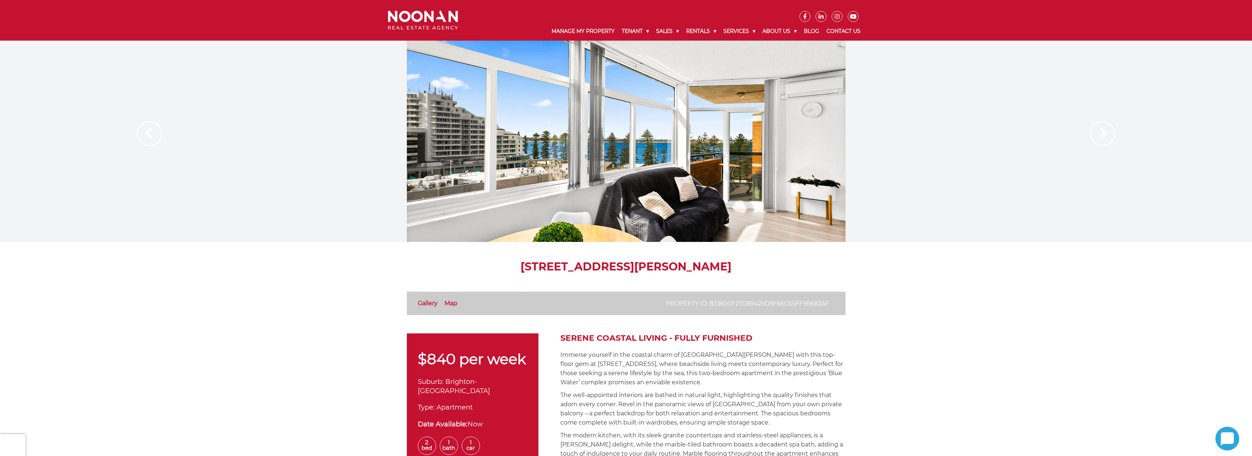
click at [1101, 131] on img at bounding box center [1102, 133] width 25 height 25
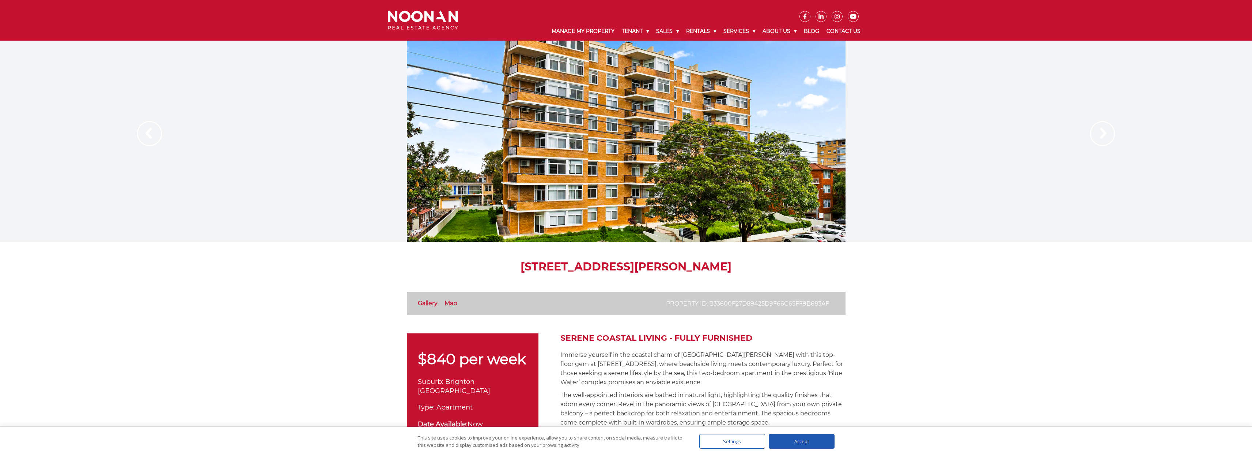
click at [1101, 131] on img at bounding box center [1102, 133] width 25 height 25
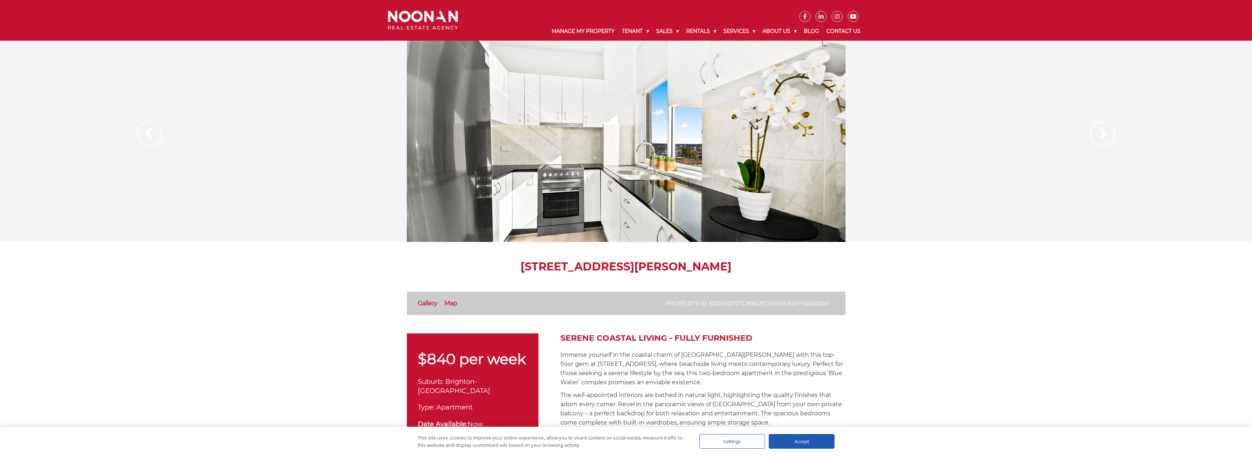
click at [1101, 131] on img at bounding box center [1102, 133] width 25 height 25
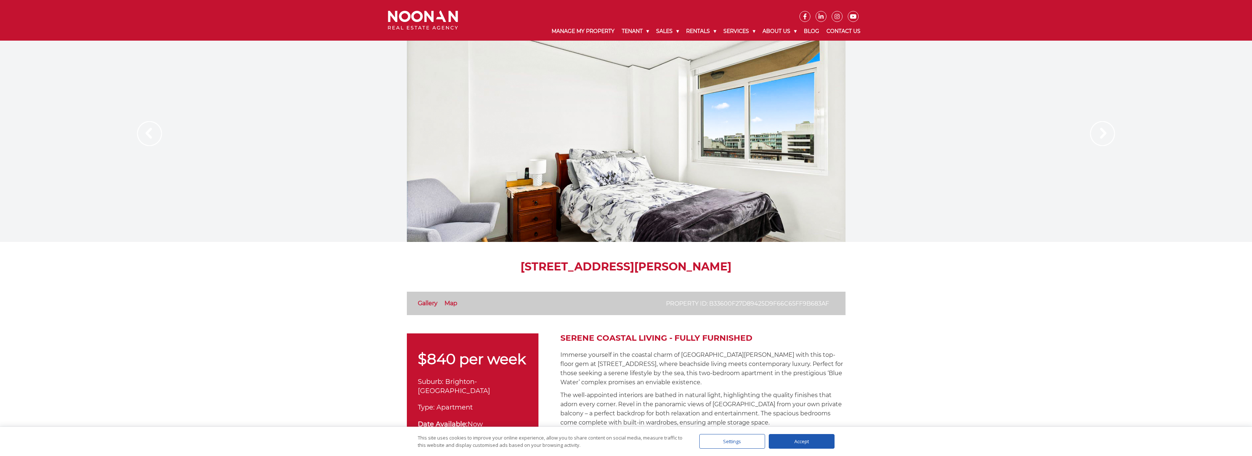
click at [1101, 131] on img at bounding box center [1102, 133] width 25 height 25
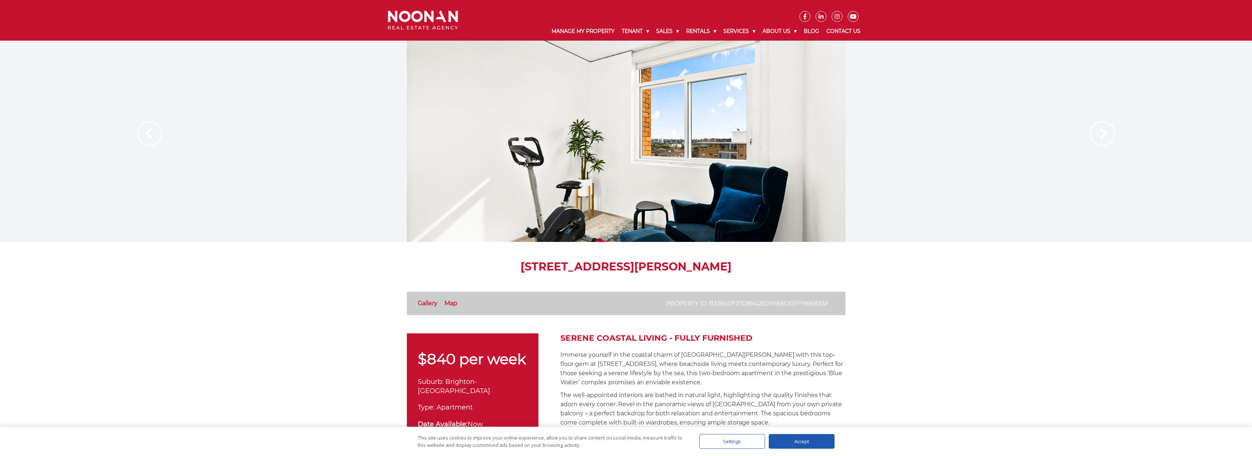
click at [1101, 131] on img at bounding box center [1102, 133] width 25 height 25
